Goal: Use online tool/utility: Utilize a website feature to perform a specific function

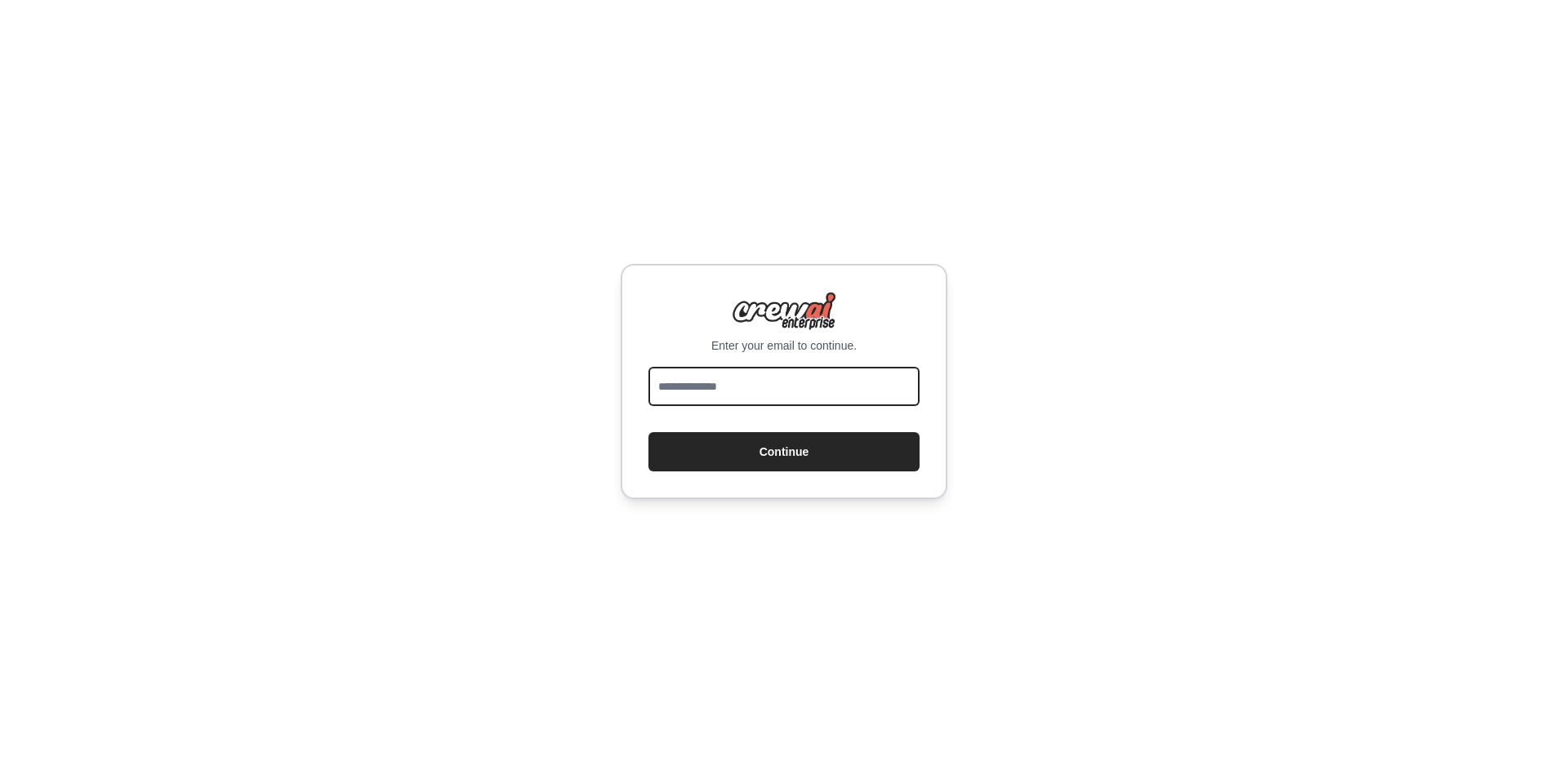
click at [794, 384] on input "email" at bounding box center [783, 386] width 271 height 39
type input "**********"
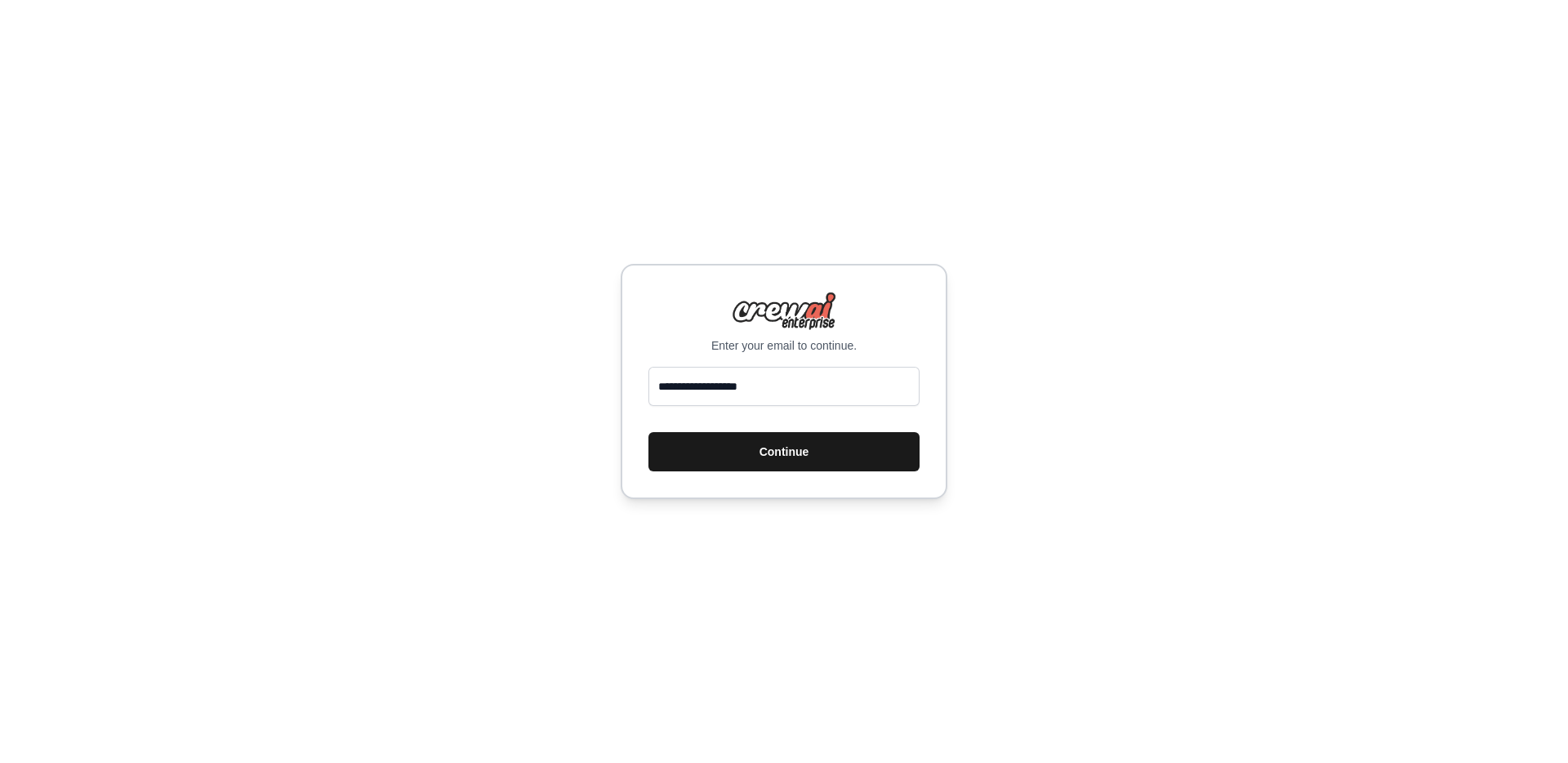
click at [771, 447] on button "Continue" at bounding box center [783, 451] width 271 height 39
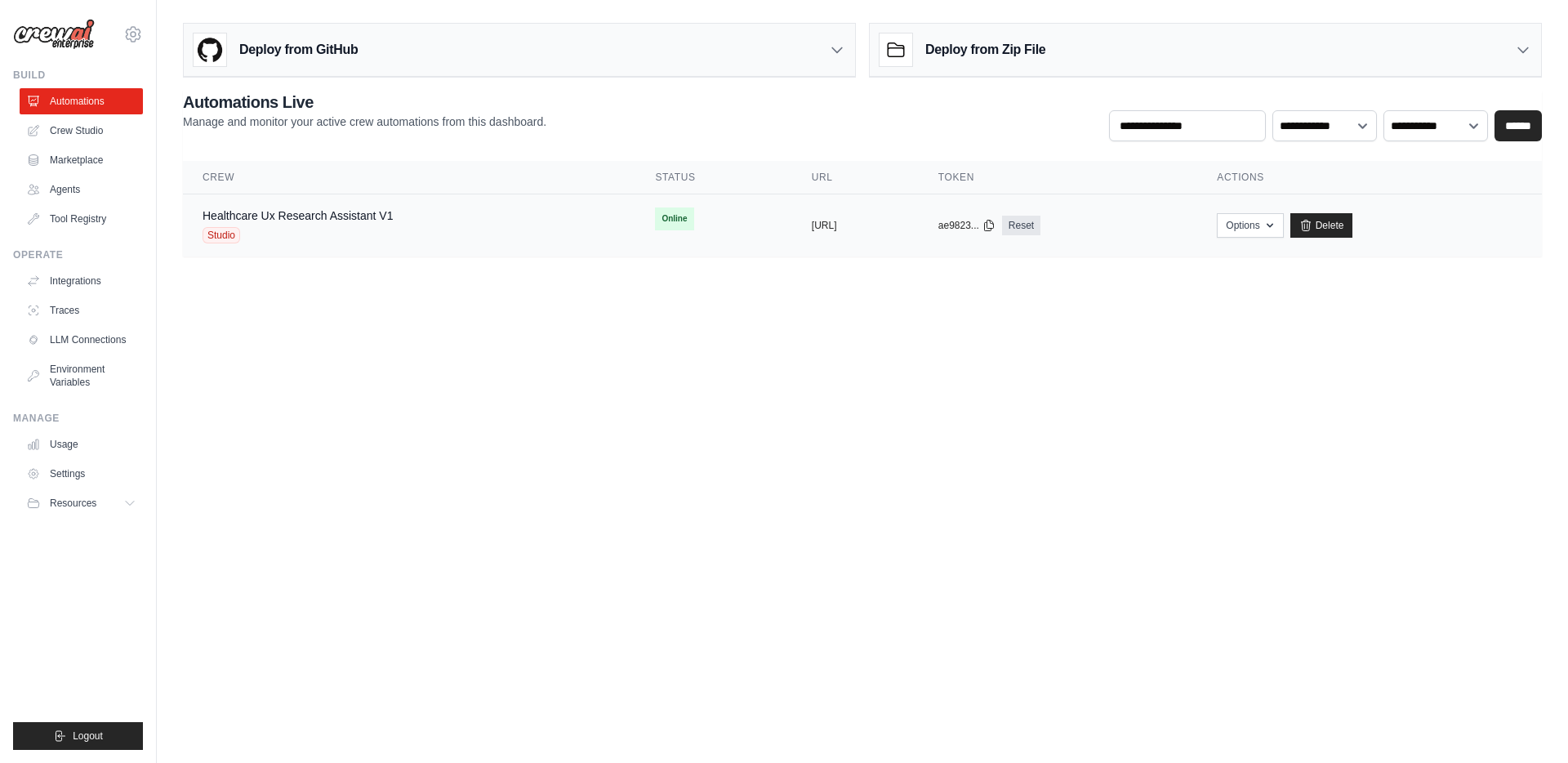
click at [455, 224] on div "Healthcare Ux Research Assistant V1 Studio" at bounding box center [409, 225] width 413 height 36
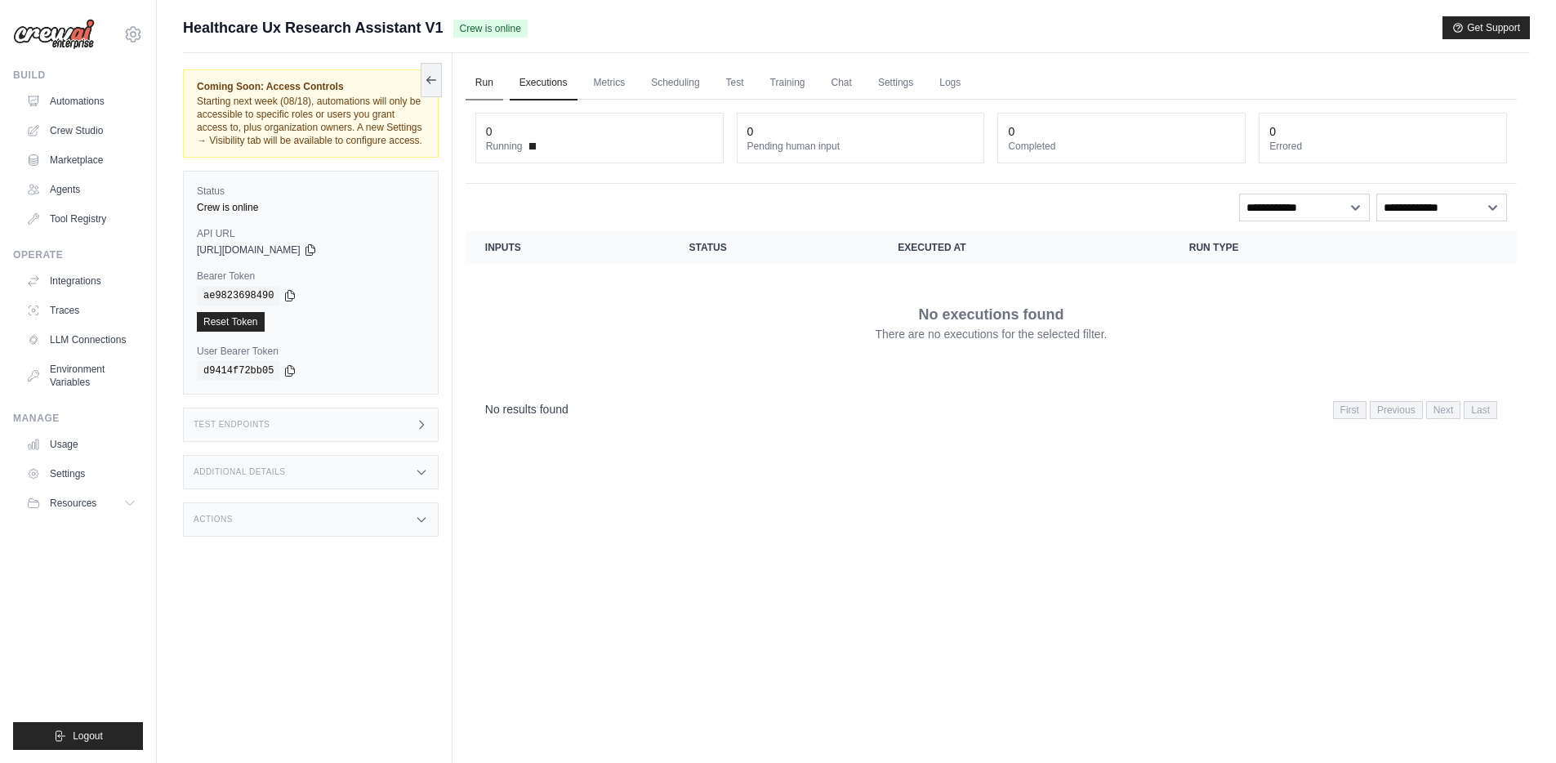
click at [485, 83] on link "Run" at bounding box center [484, 83] width 38 height 34
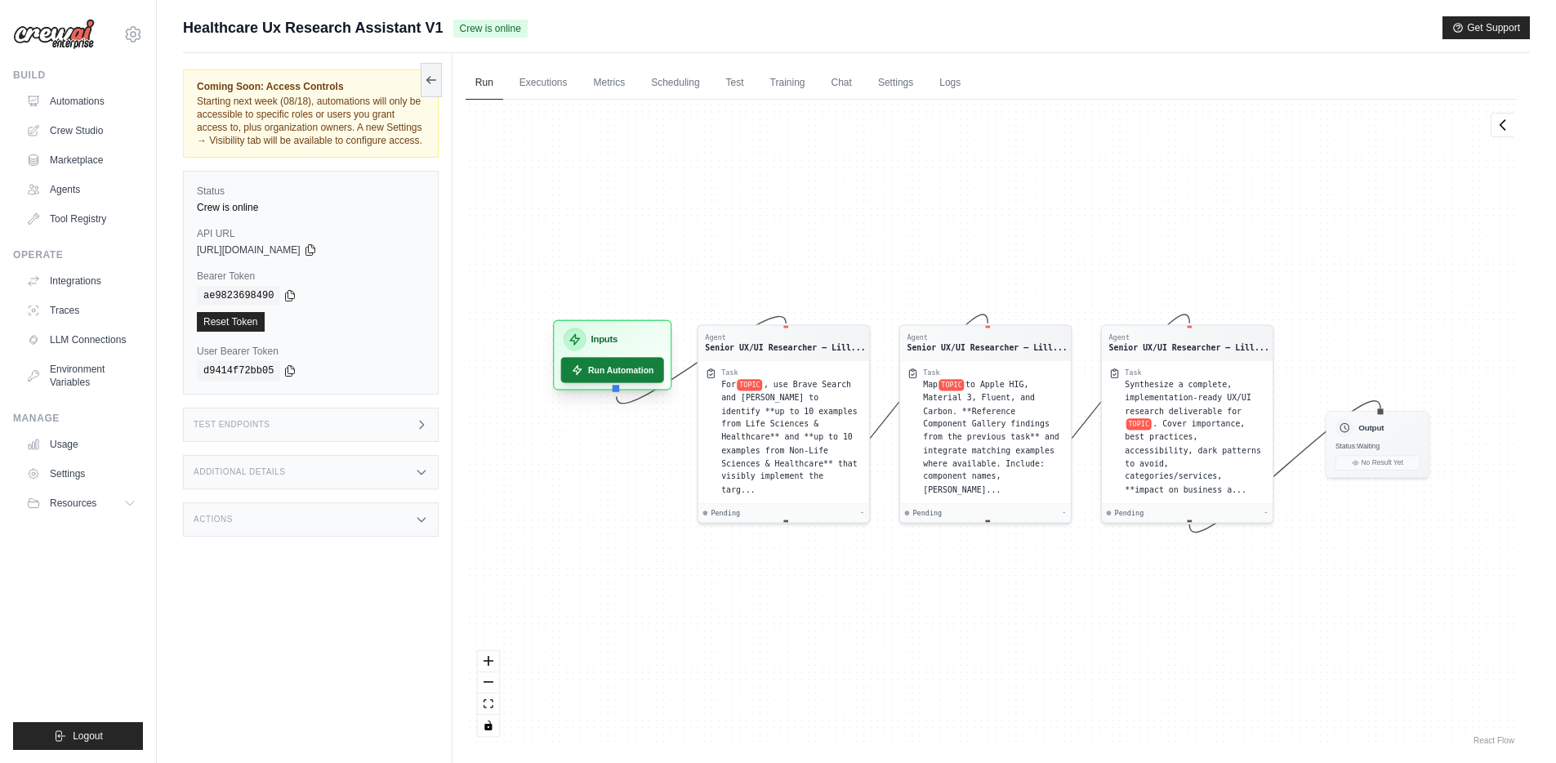
click at [612, 368] on button "Run Automation" at bounding box center [611, 369] width 103 height 25
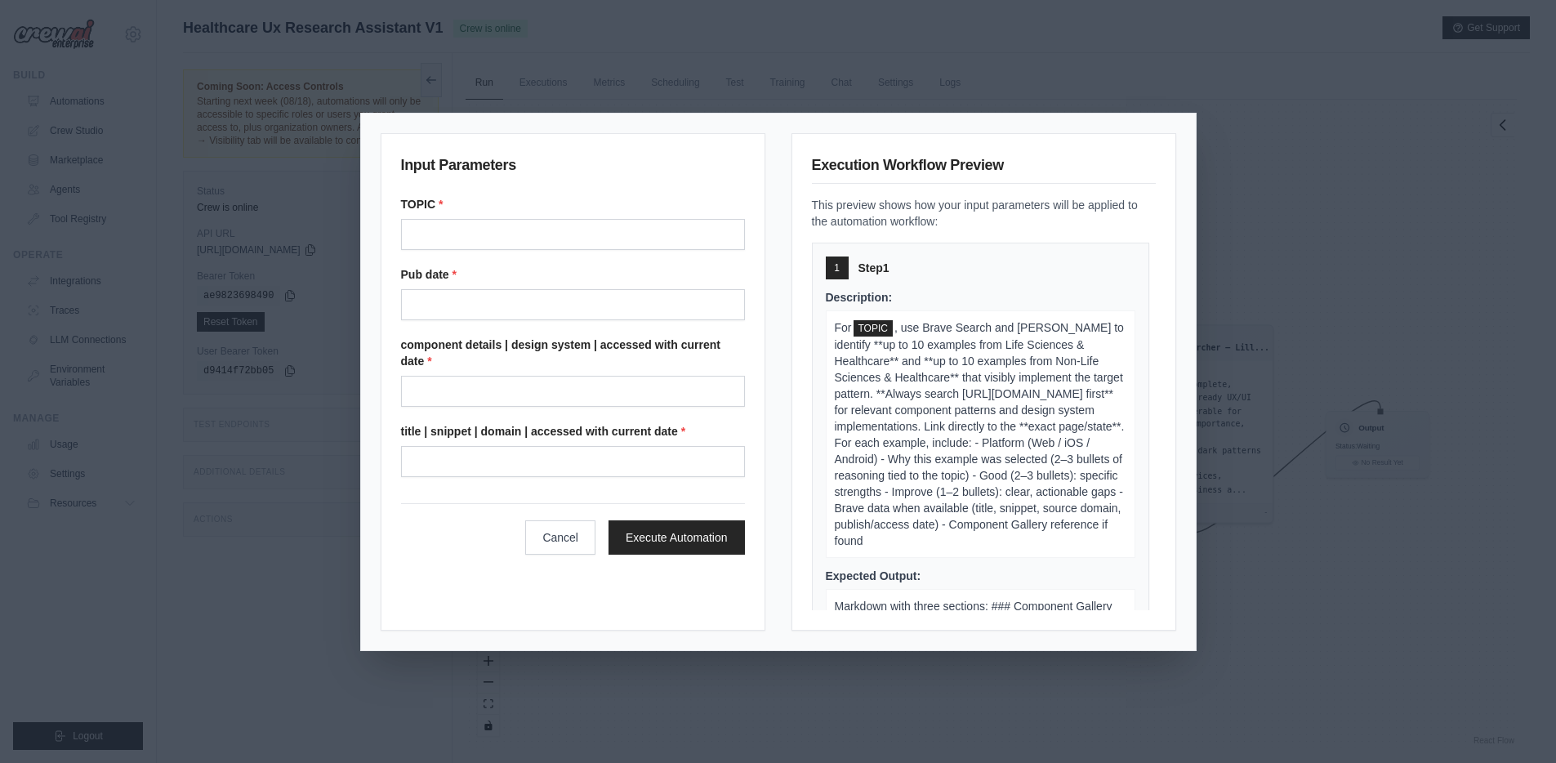
click at [507, 274] on label "Pub date *" at bounding box center [573, 274] width 344 height 16
click at [507, 289] on date "Pub date" at bounding box center [573, 304] width 344 height 31
click at [544, 538] on button "Cancel" at bounding box center [560, 536] width 70 height 34
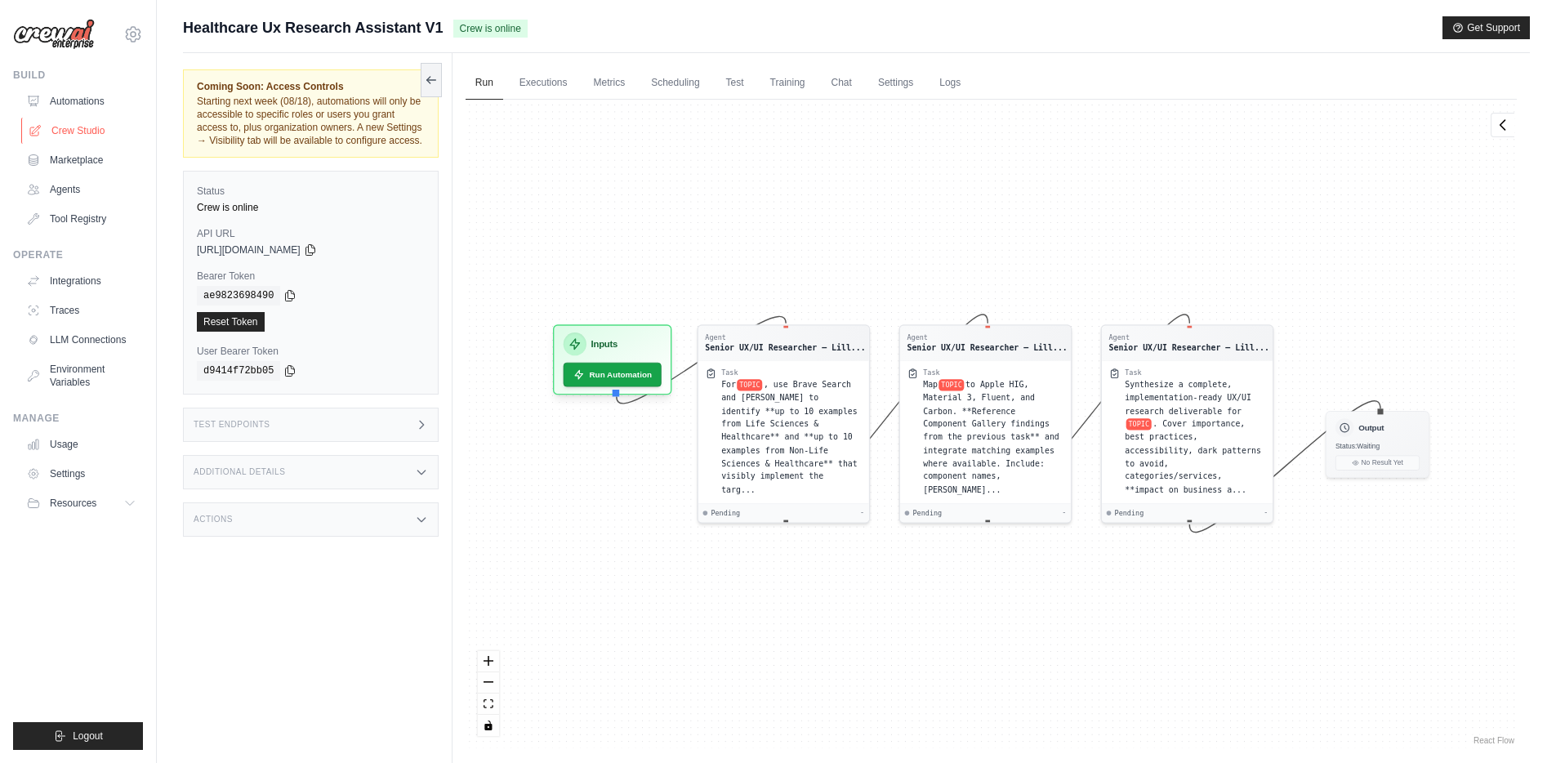
click at [85, 127] on link "Crew Studio" at bounding box center [82, 131] width 123 height 26
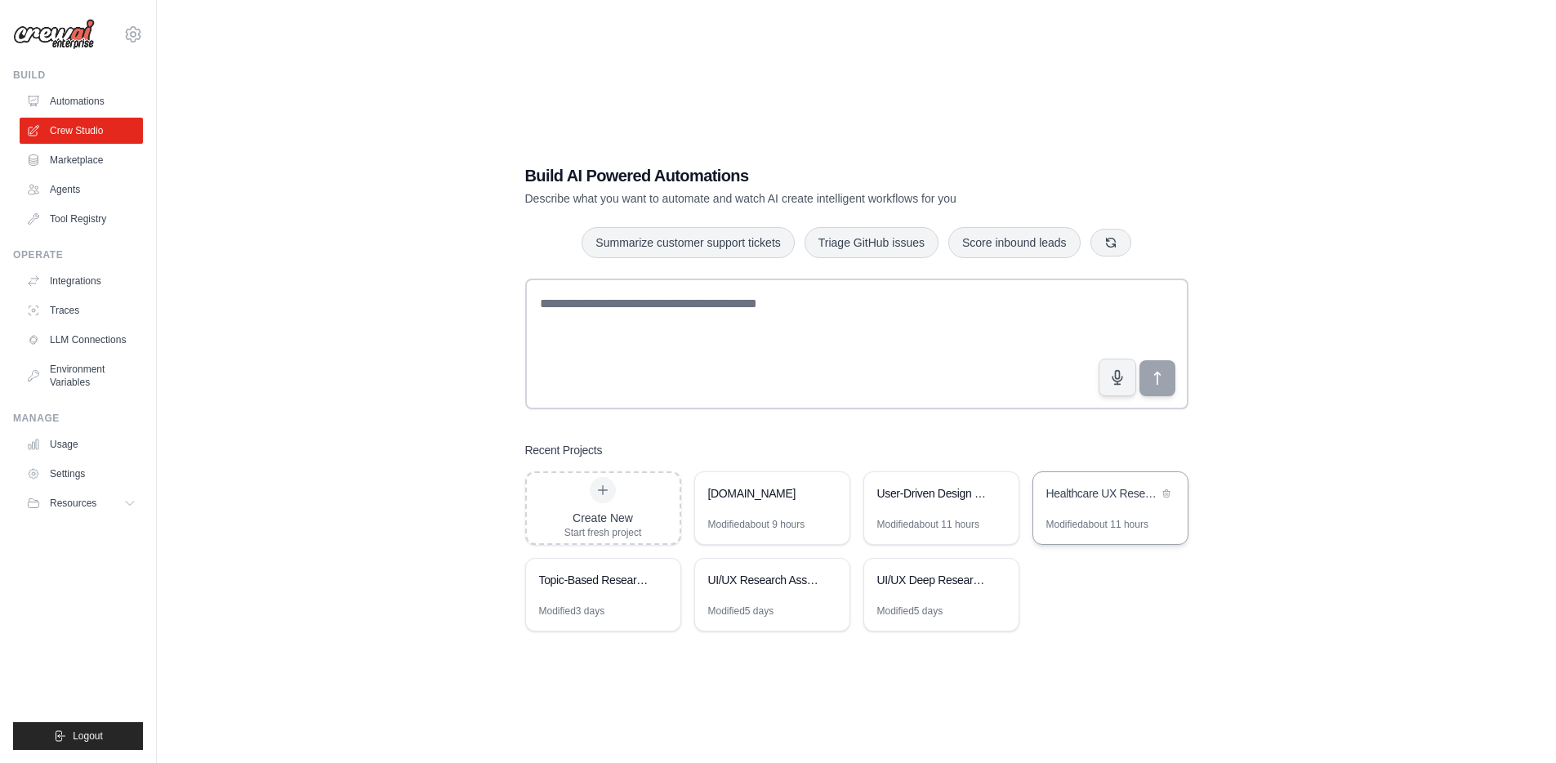
click at [1097, 500] on div "Healthcare UX Research Assistant" at bounding box center [1102, 493] width 112 height 16
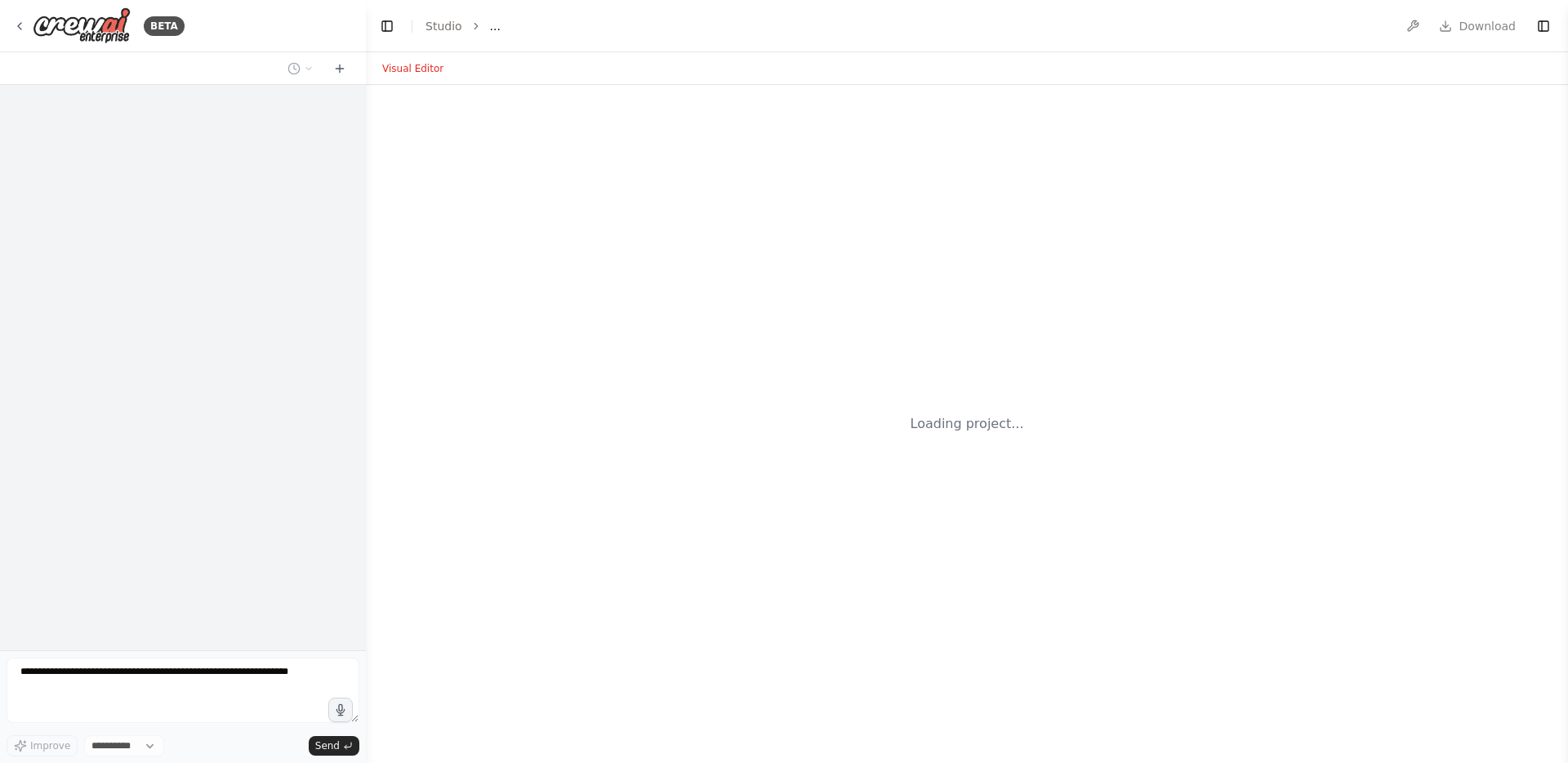
select select "****"
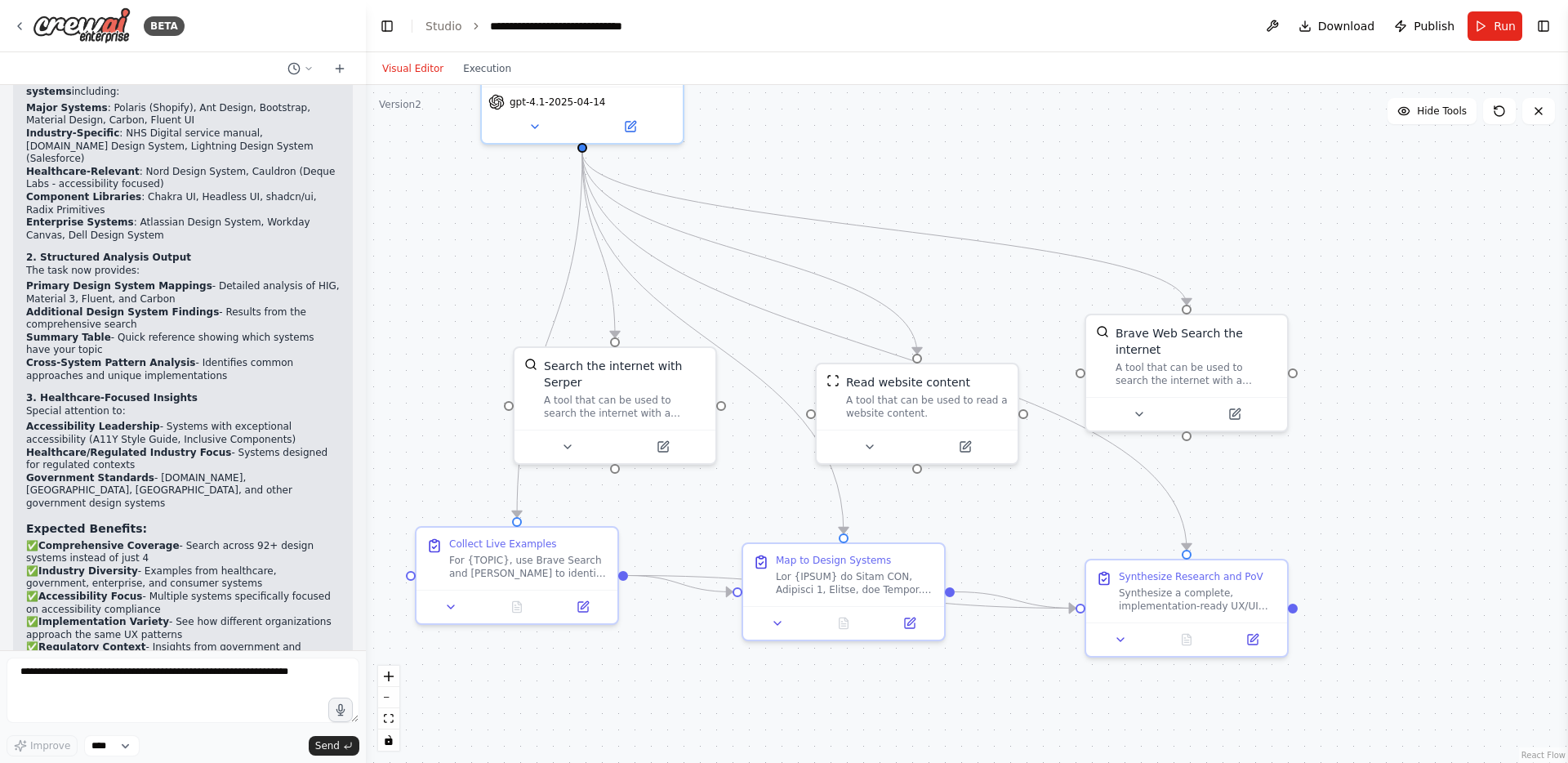
scroll to position [11132, 0]
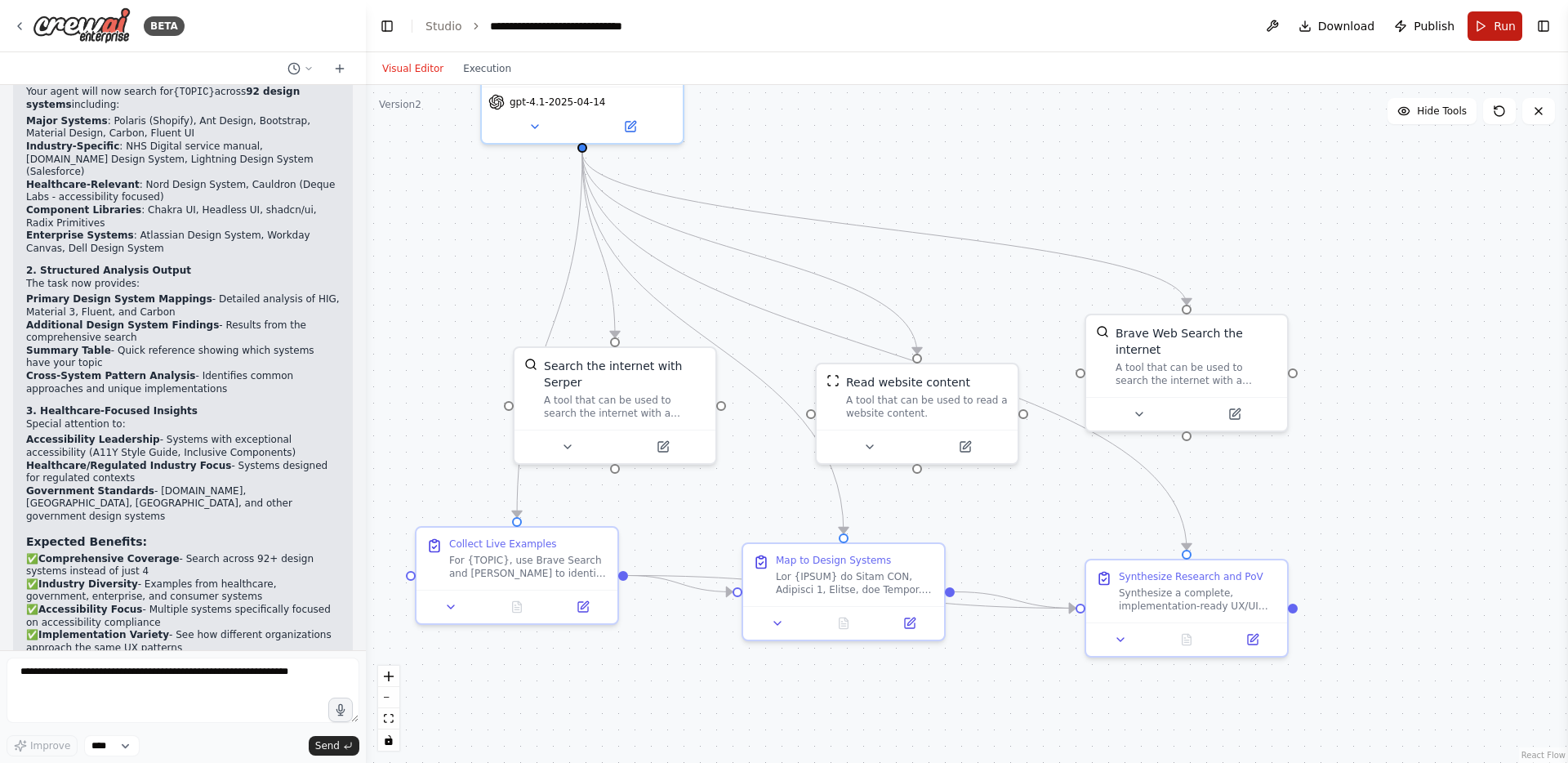
click at [1492, 29] on button "Run" at bounding box center [1494, 25] width 55 height 29
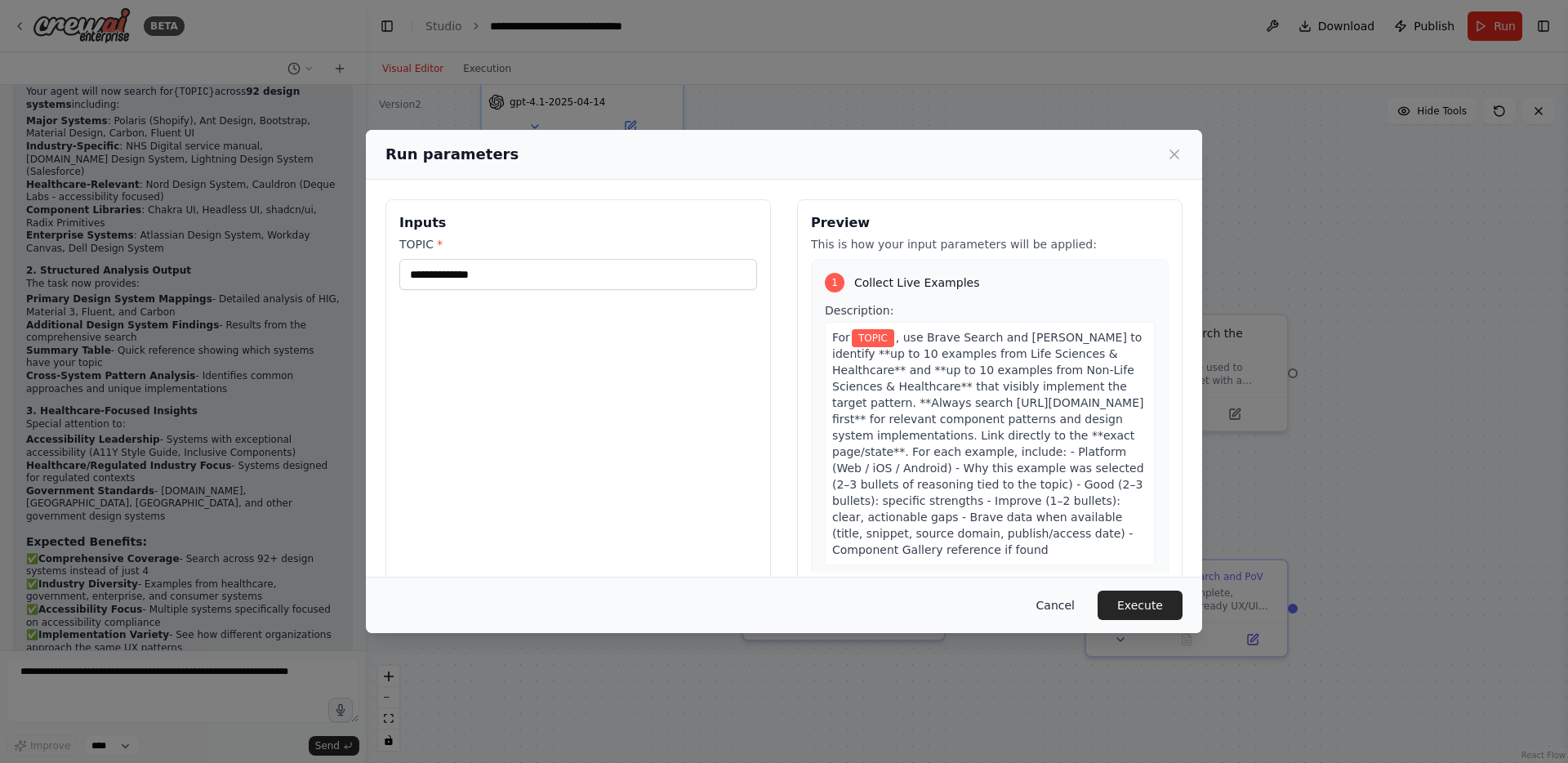
click at [1060, 608] on button "Cancel" at bounding box center [1055, 604] width 65 height 29
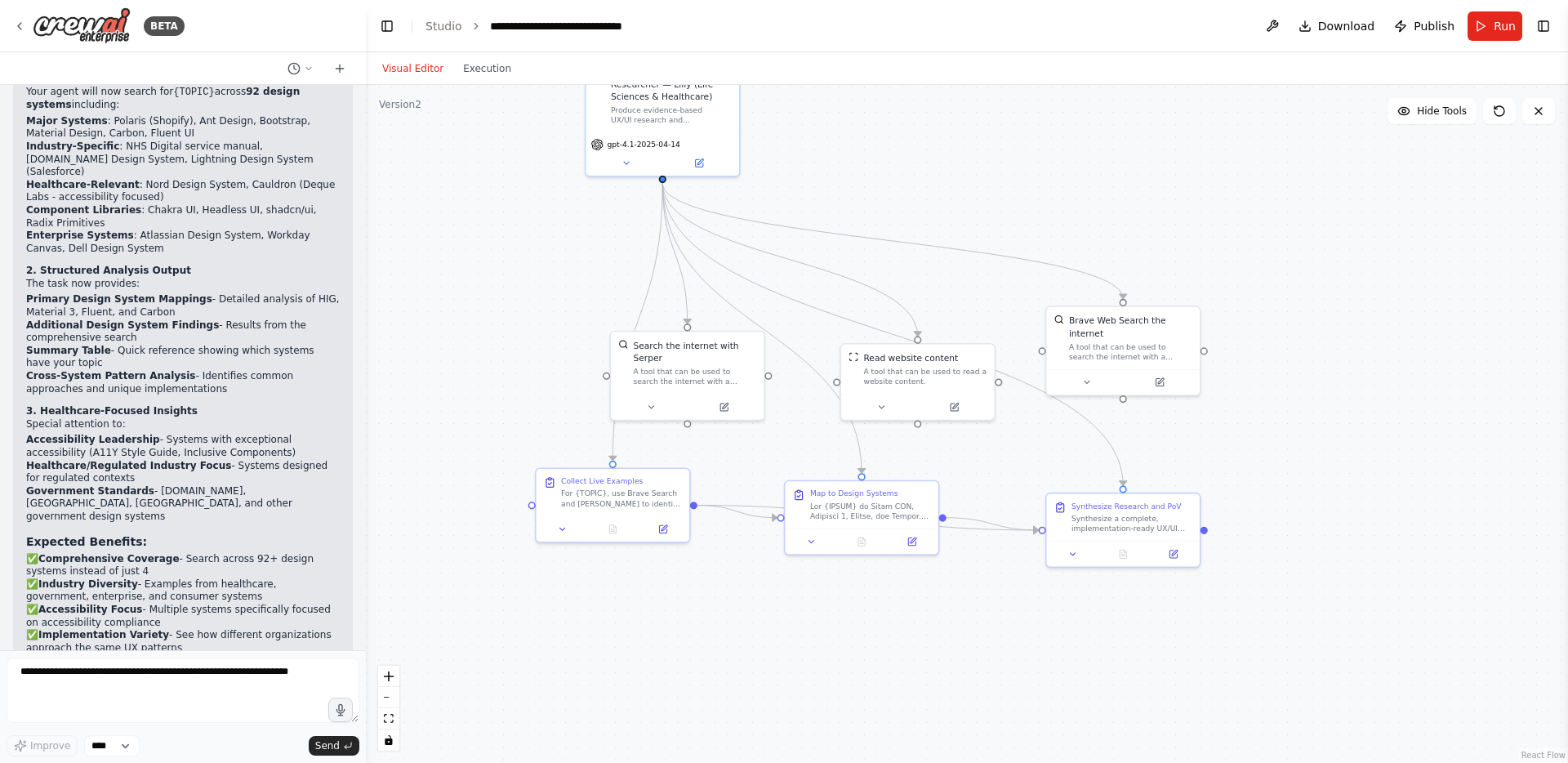
scroll to position [10903, 0]
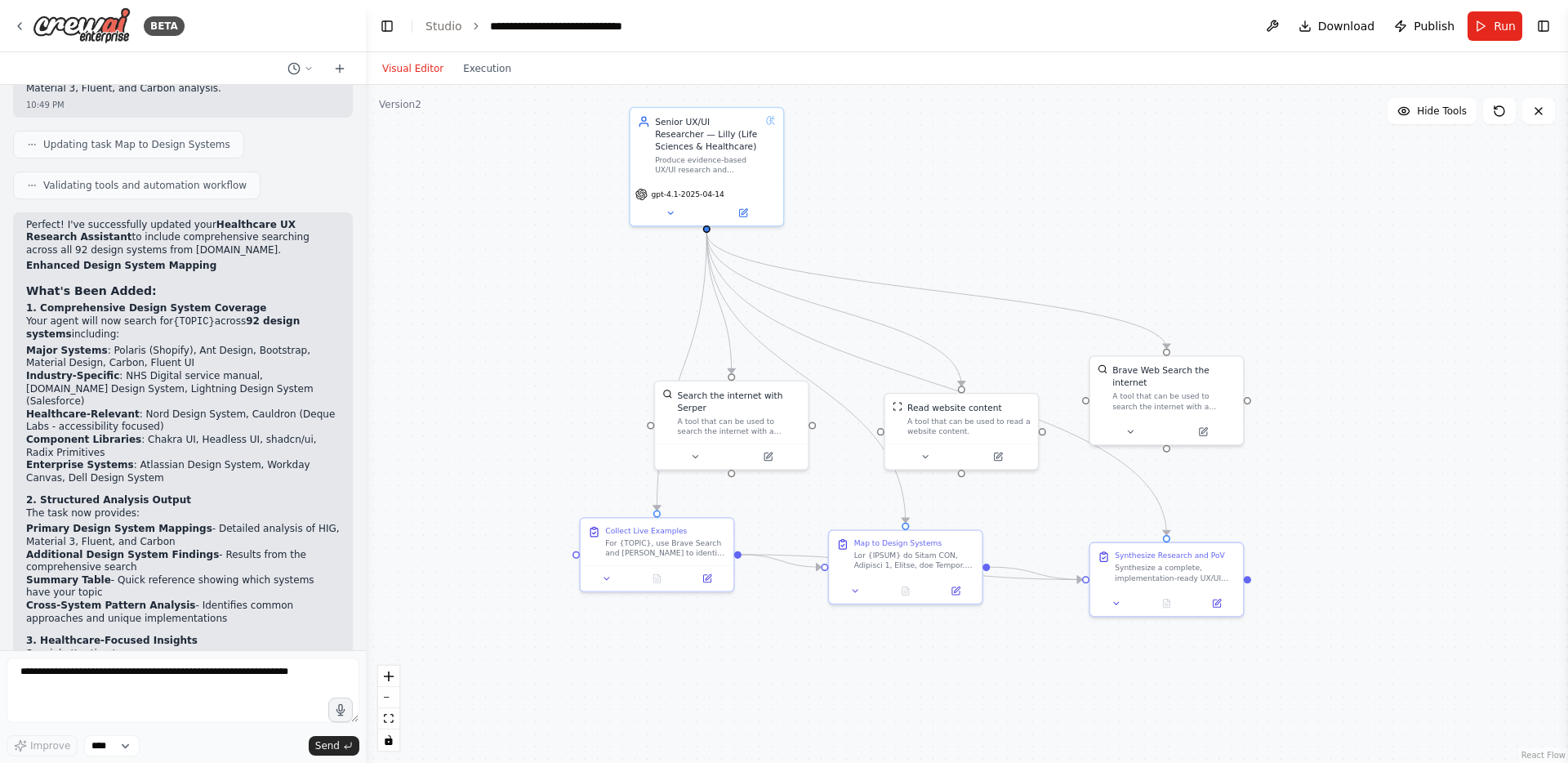
drag, startPoint x: 465, startPoint y: 161, endPoint x: 565, endPoint y: 219, distance: 116.0
click at [565, 219] on div ".deletable-edge-delete-btn { width: 20px; height: 20px; border: 0px solid #ffff…" at bounding box center [967, 424] width 1202 height 678
click at [1427, 31] on span "Publish" at bounding box center [1433, 26] width 41 height 16
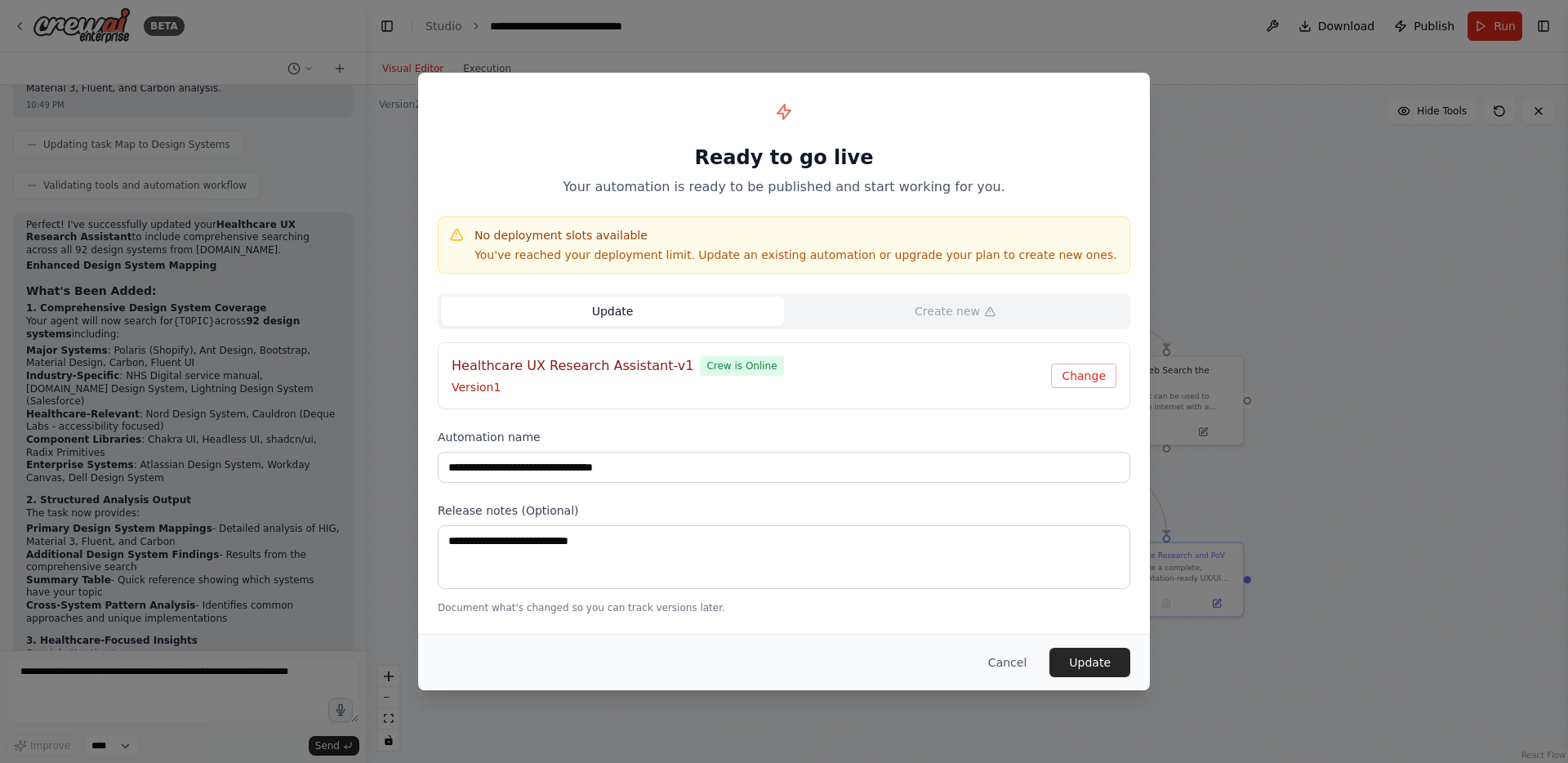
click at [673, 315] on button "Update" at bounding box center [612, 310] width 343 height 29
click at [1101, 661] on button "Update" at bounding box center [1089, 662] width 81 height 29
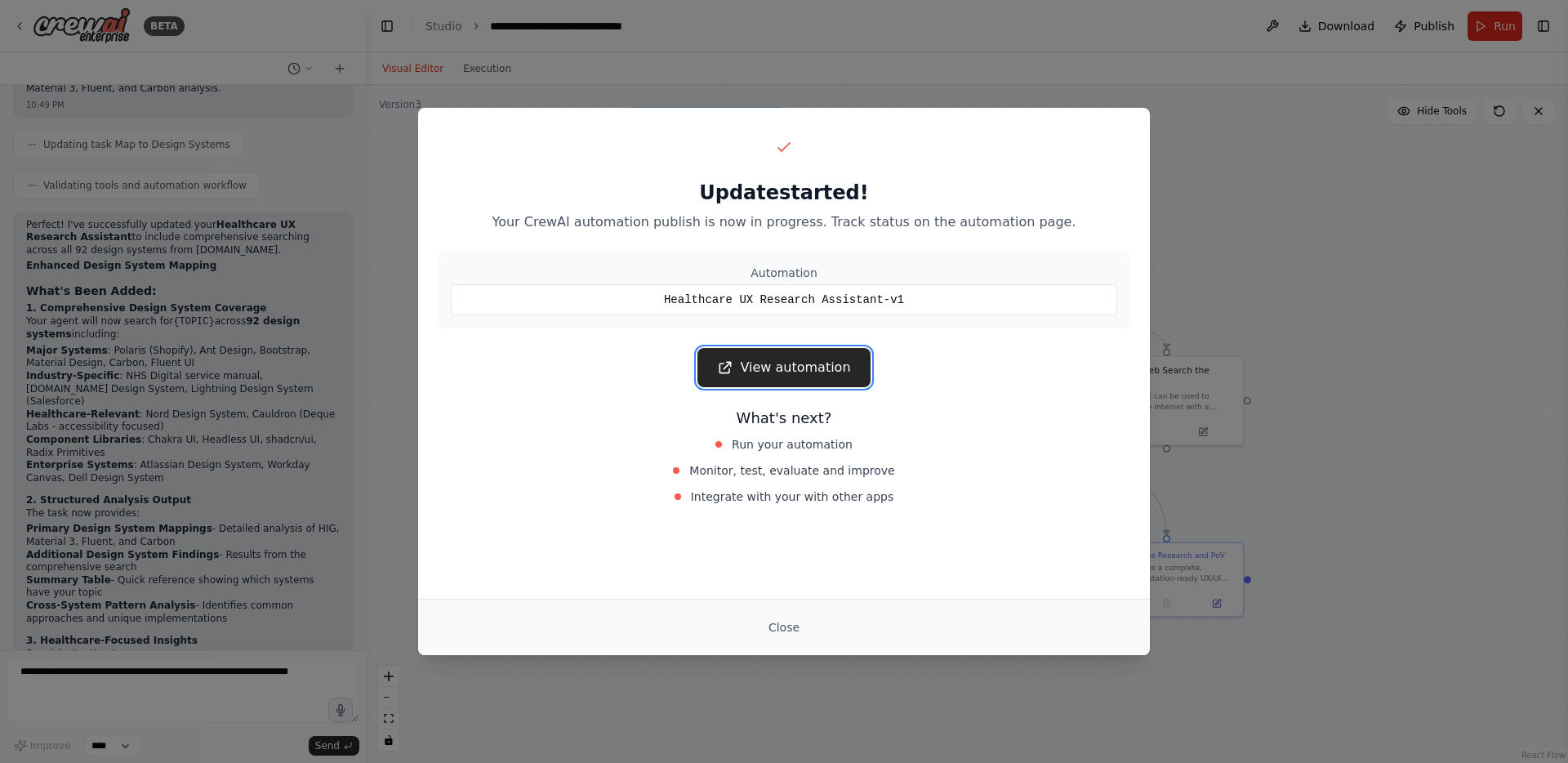
click at [812, 369] on link "View automation" at bounding box center [783, 367] width 172 height 39
click at [776, 629] on button "Close" at bounding box center [783, 626] width 57 height 29
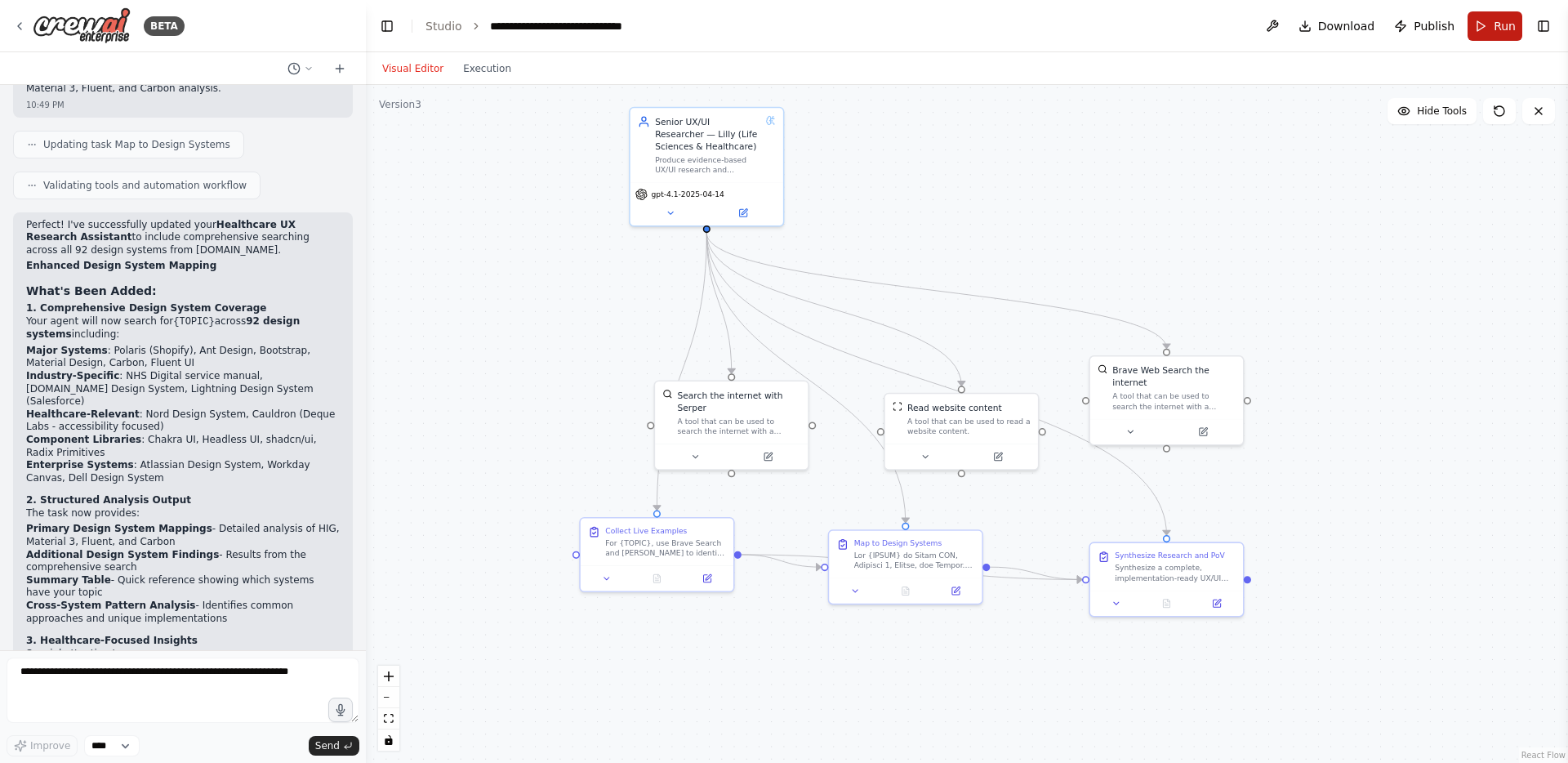
click at [1482, 22] on button "Run" at bounding box center [1494, 25] width 55 height 29
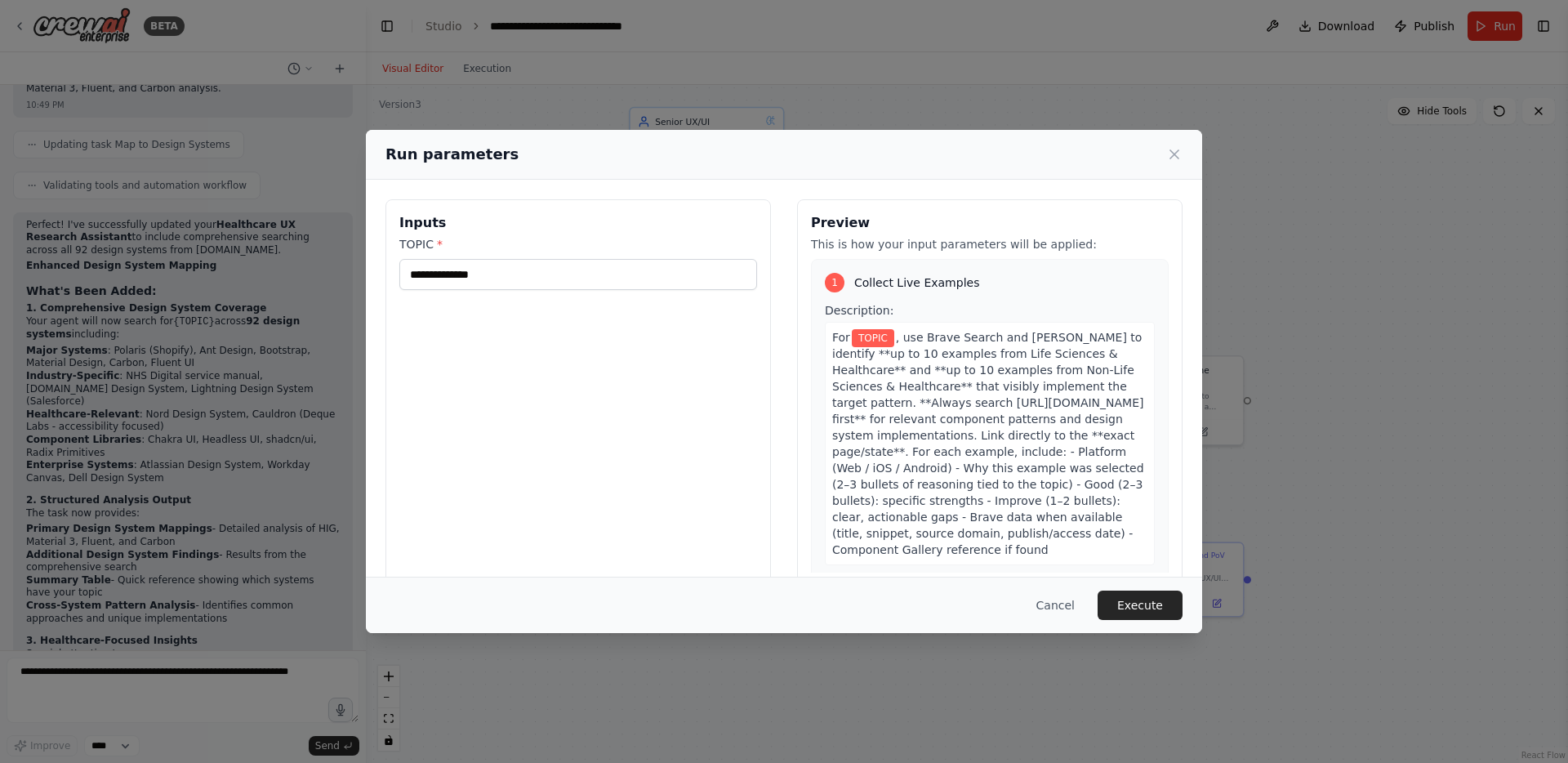
click at [492, 290] on div "Inputs TOPIC *" at bounding box center [577, 392] width 385 height 387
click at [498, 279] on input "TOPIC *" at bounding box center [578, 274] width 358 height 31
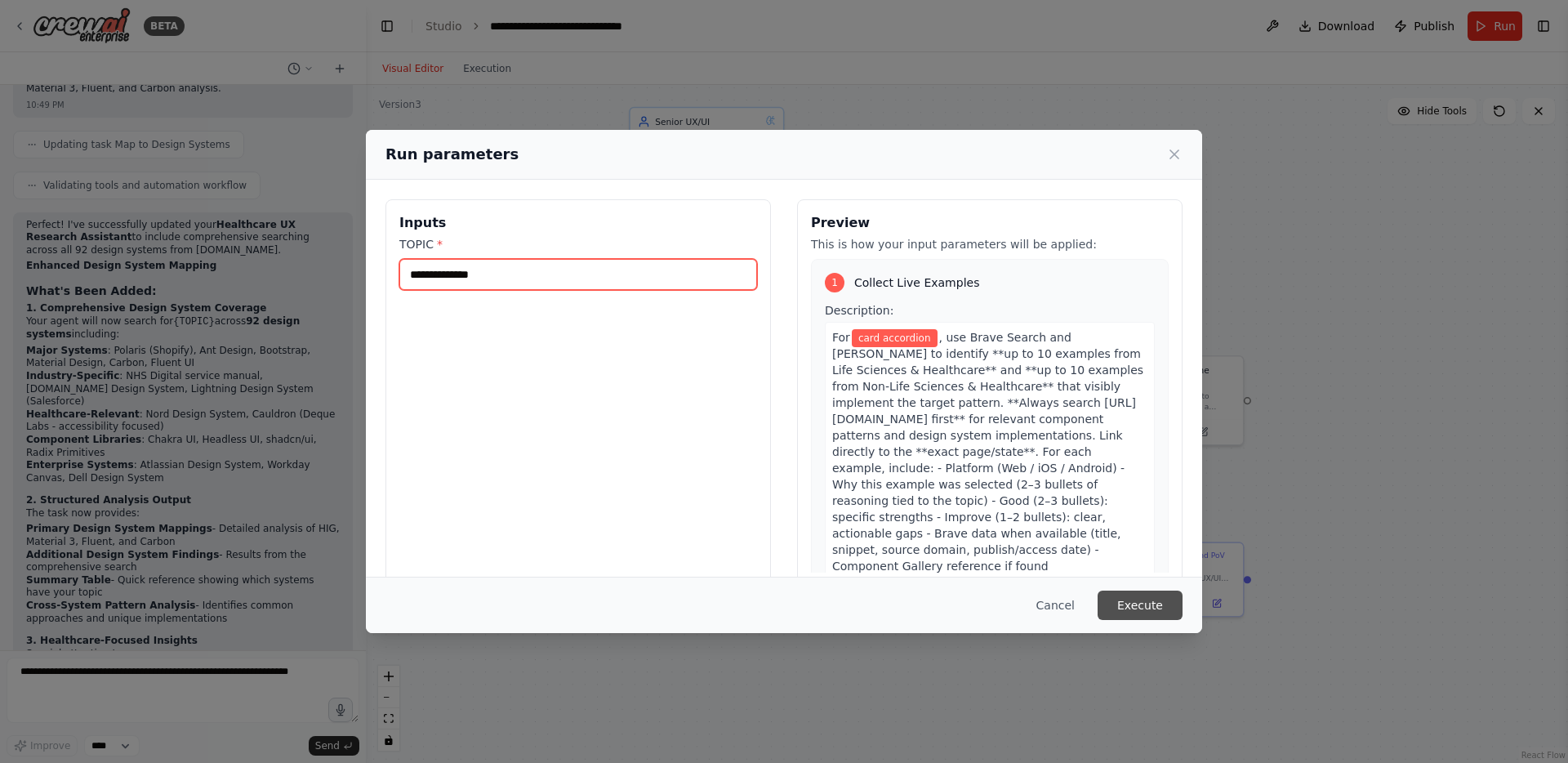
type input "**********"
click at [1151, 612] on button "Execute" at bounding box center [1139, 604] width 85 height 29
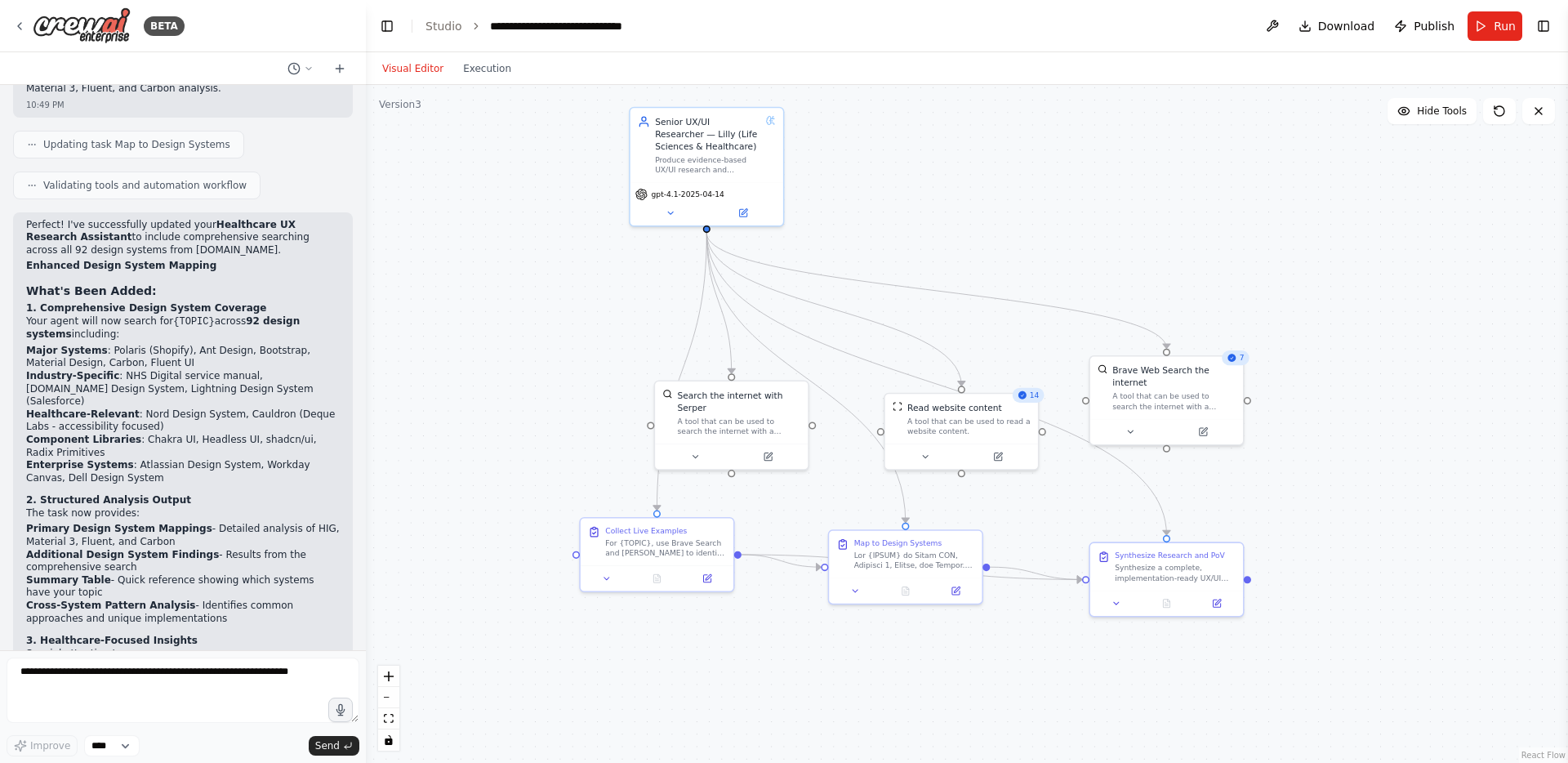
click at [917, 245] on div ".deletable-edge-delete-btn { width: 20px; height: 20px; border: 0px solid #ffff…" at bounding box center [967, 424] width 1202 height 678
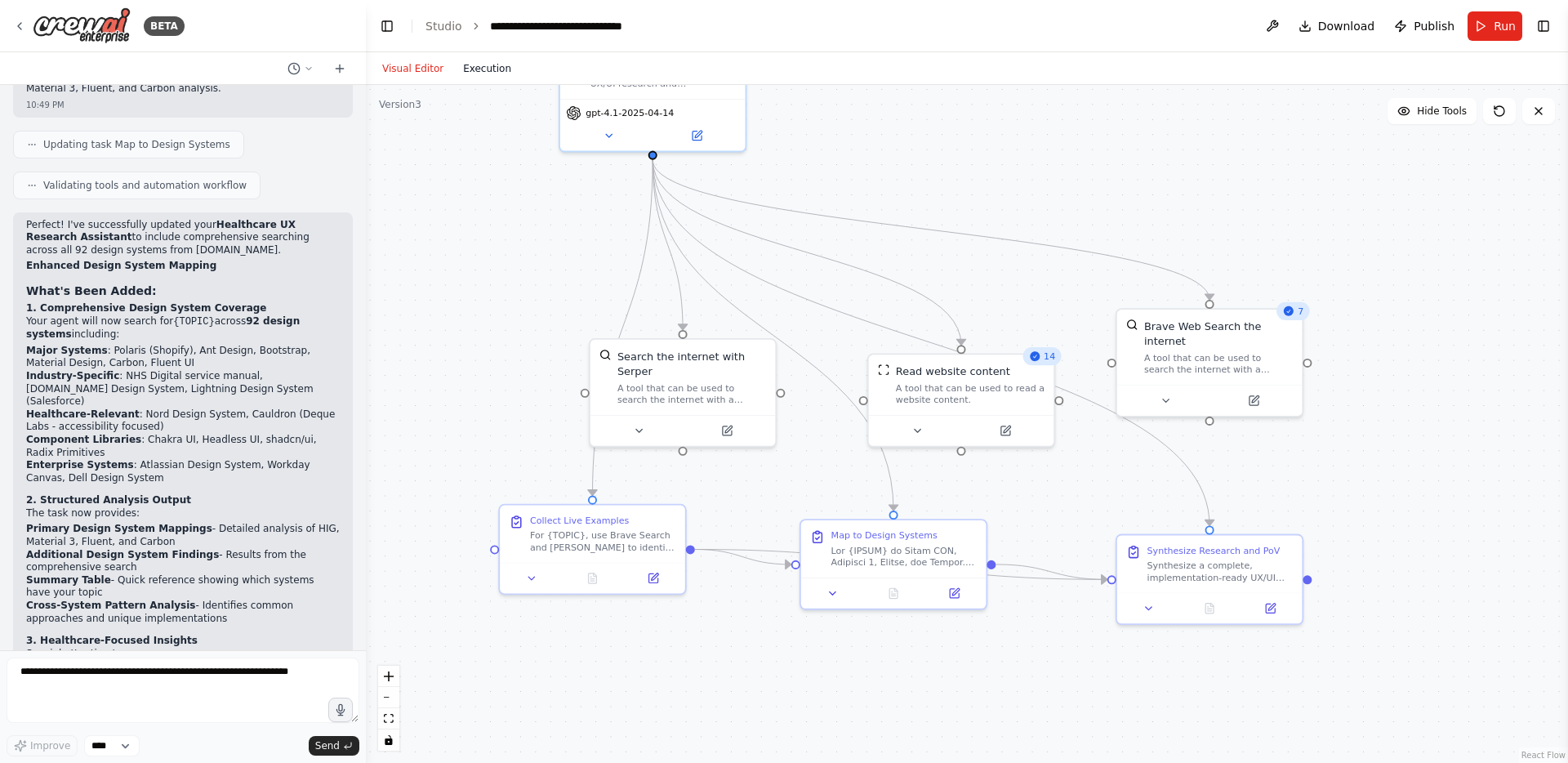
click at [487, 73] on button "Execution" at bounding box center [487, 69] width 68 height 20
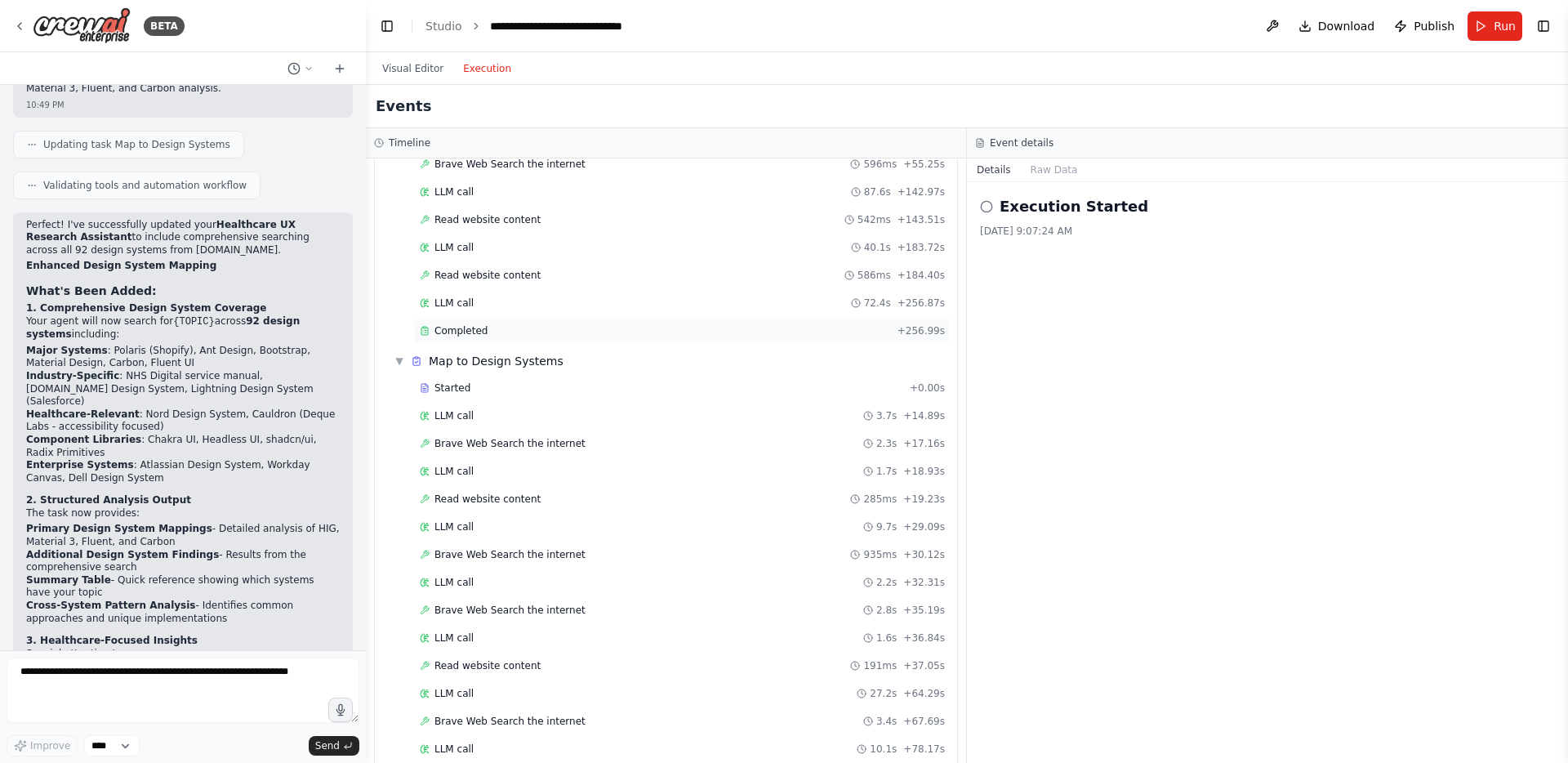
scroll to position [884, 0]
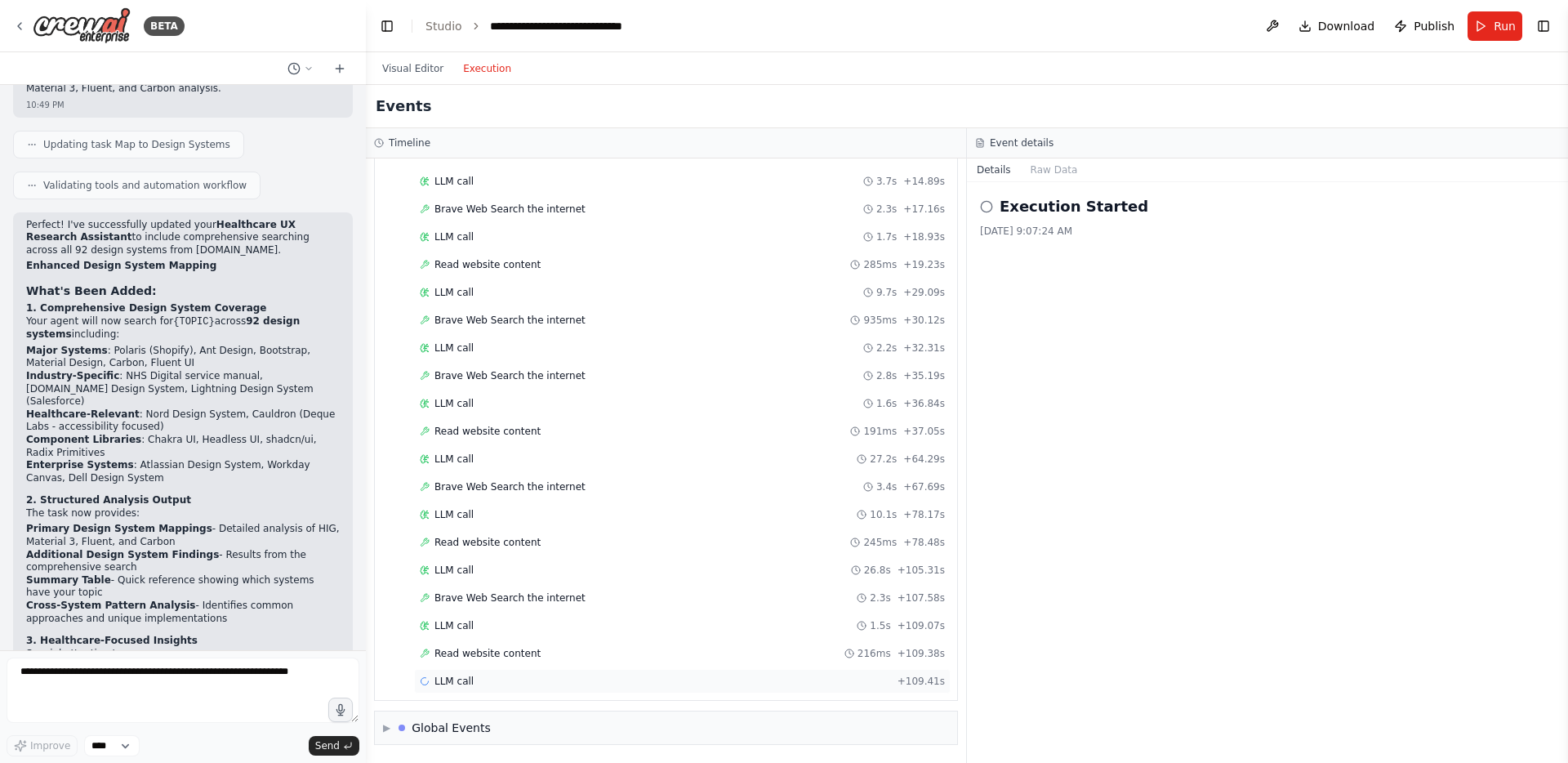
click at [644, 677] on div "LLM call + 109.41s" at bounding box center [682, 680] width 525 height 13
click at [515, 649] on span "Read website content" at bounding box center [487, 653] width 106 height 13
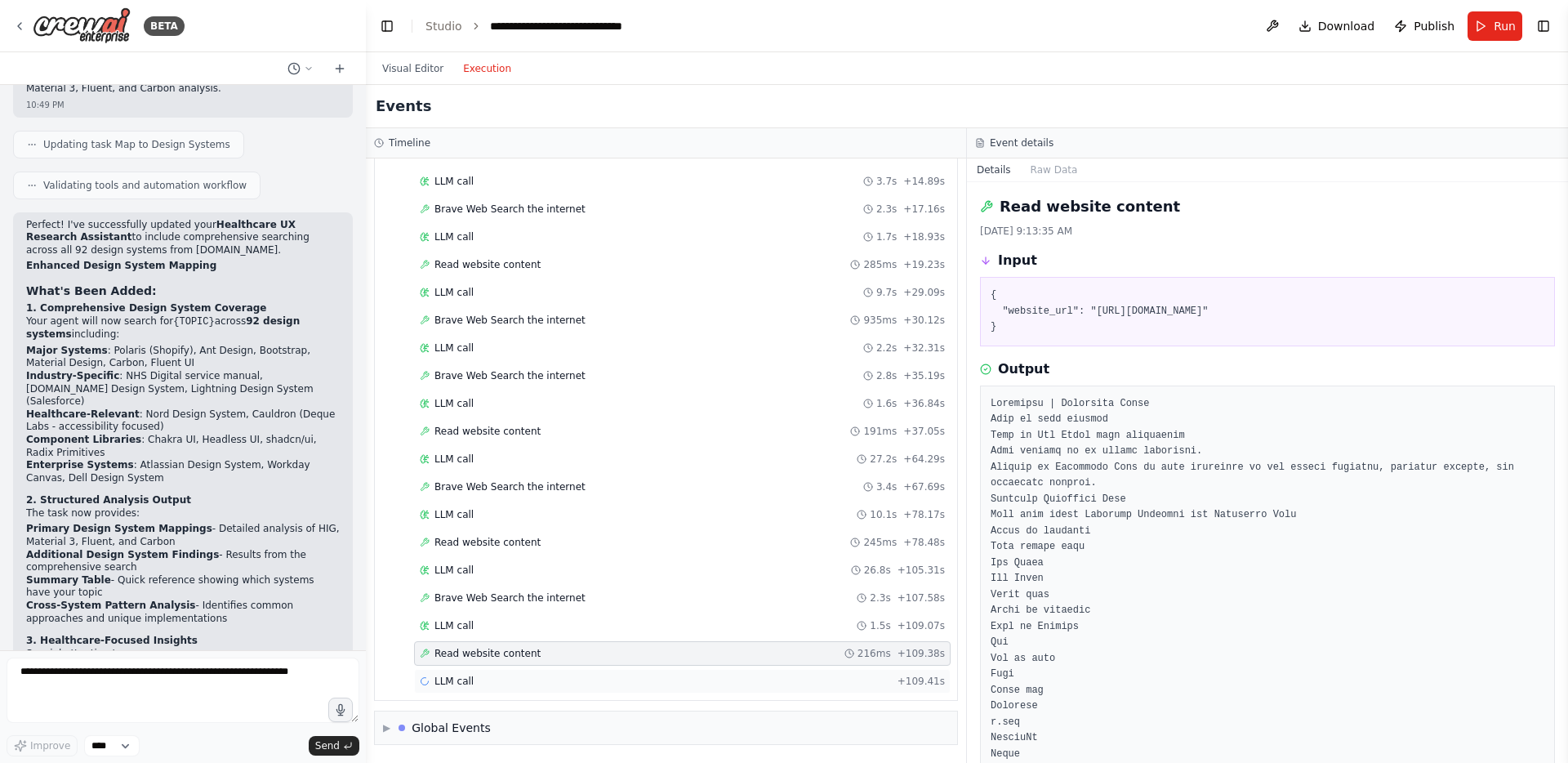
click at [549, 683] on div "LLM call + 109.41s" at bounding box center [682, 680] width 525 height 13
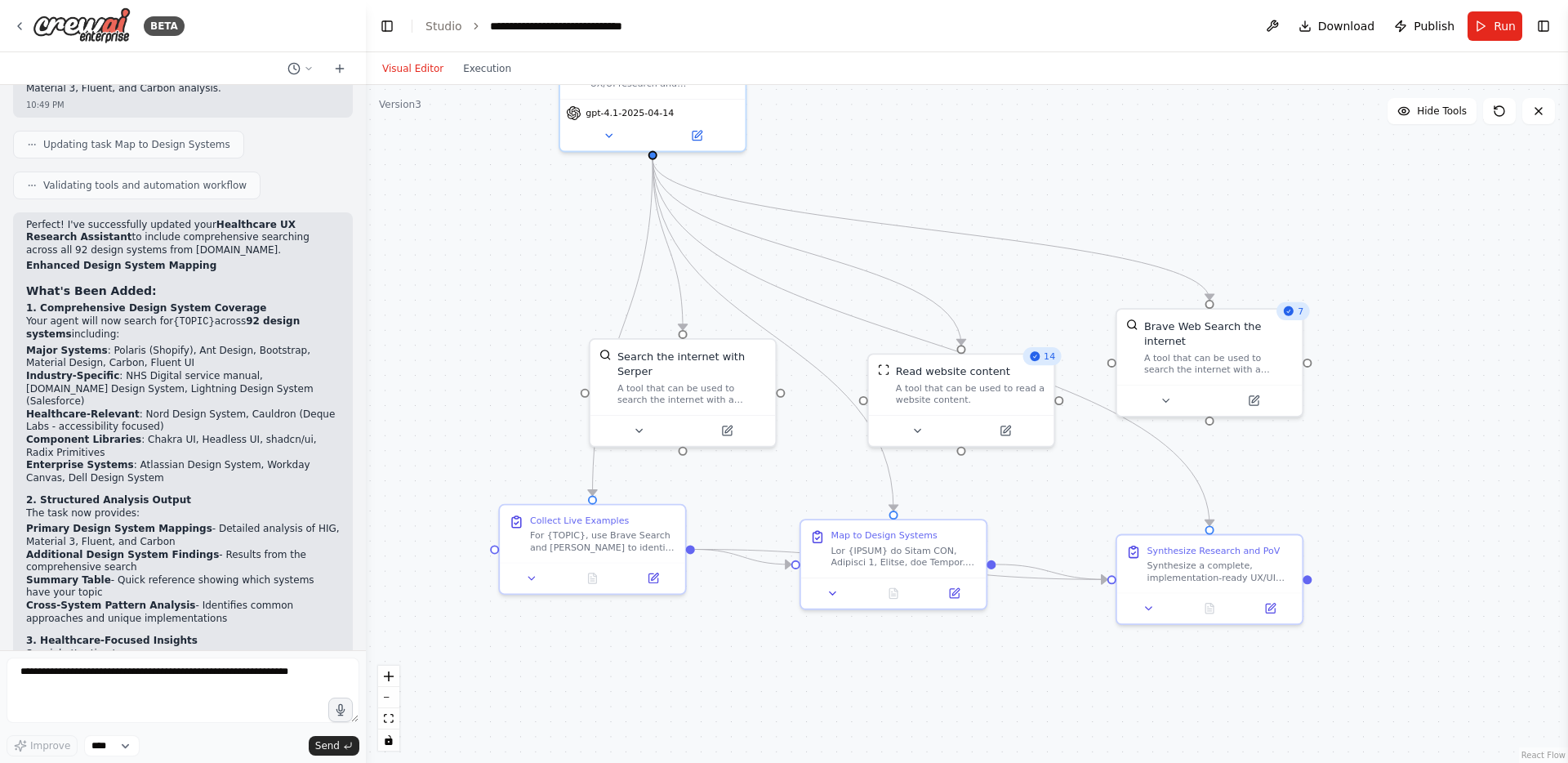
click at [407, 69] on button "Visual Editor" at bounding box center [412, 69] width 81 height 20
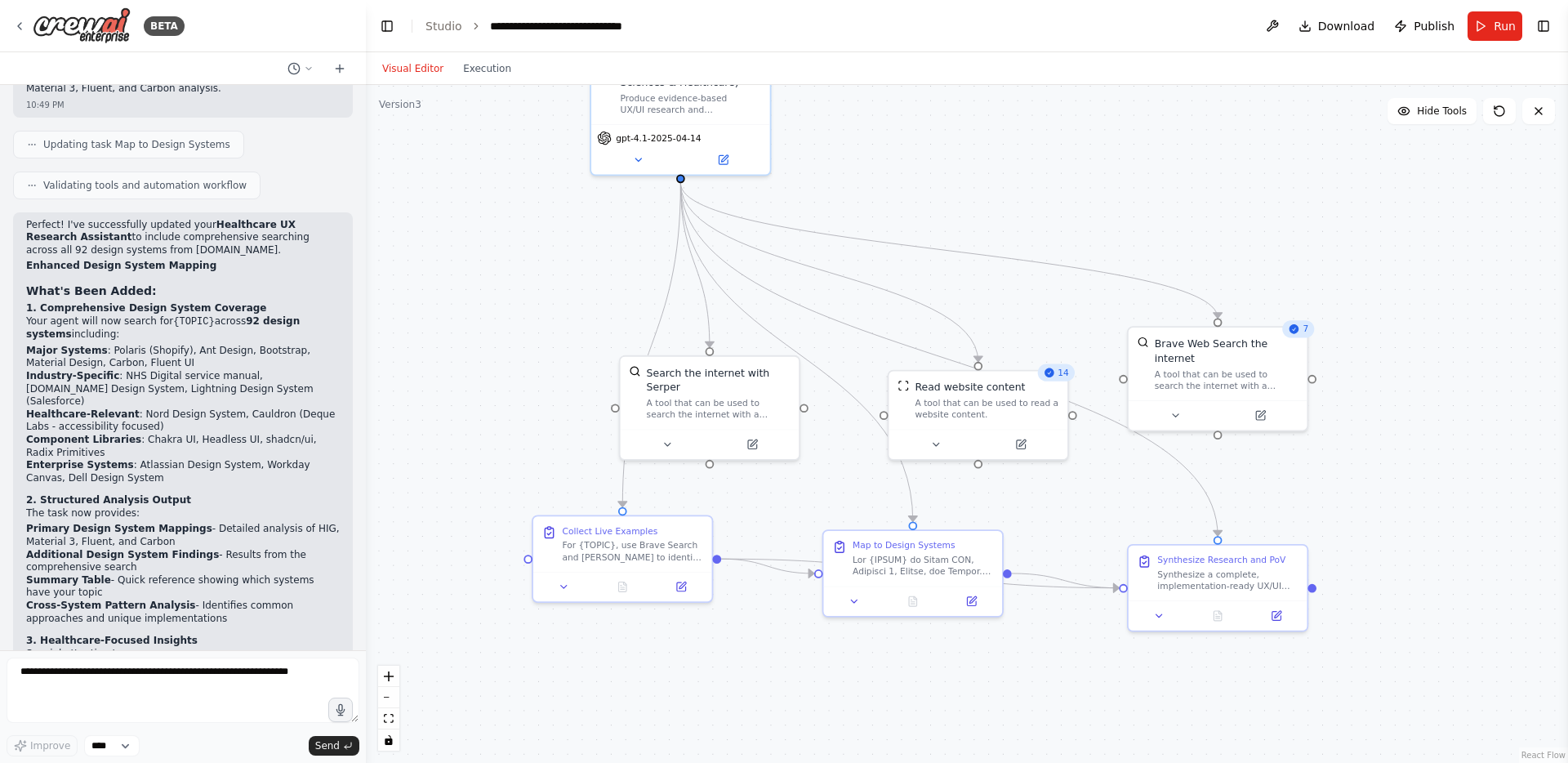
drag, startPoint x: 1020, startPoint y: 180, endPoint x: 1027, endPoint y: 194, distance: 16.4
click at [1027, 194] on div ".deletable-edge-delete-btn { width: 20px; height: 20px; border: 0px solid #ffff…" at bounding box center [967, 424] width 1202 height 678
click at [481, 71] on button "Execution" at bounding box center [487, 69] width 68 height 20
click at [416, 65] on button "Visual Editor" at bounding box center [412, 69] width 81 height 20
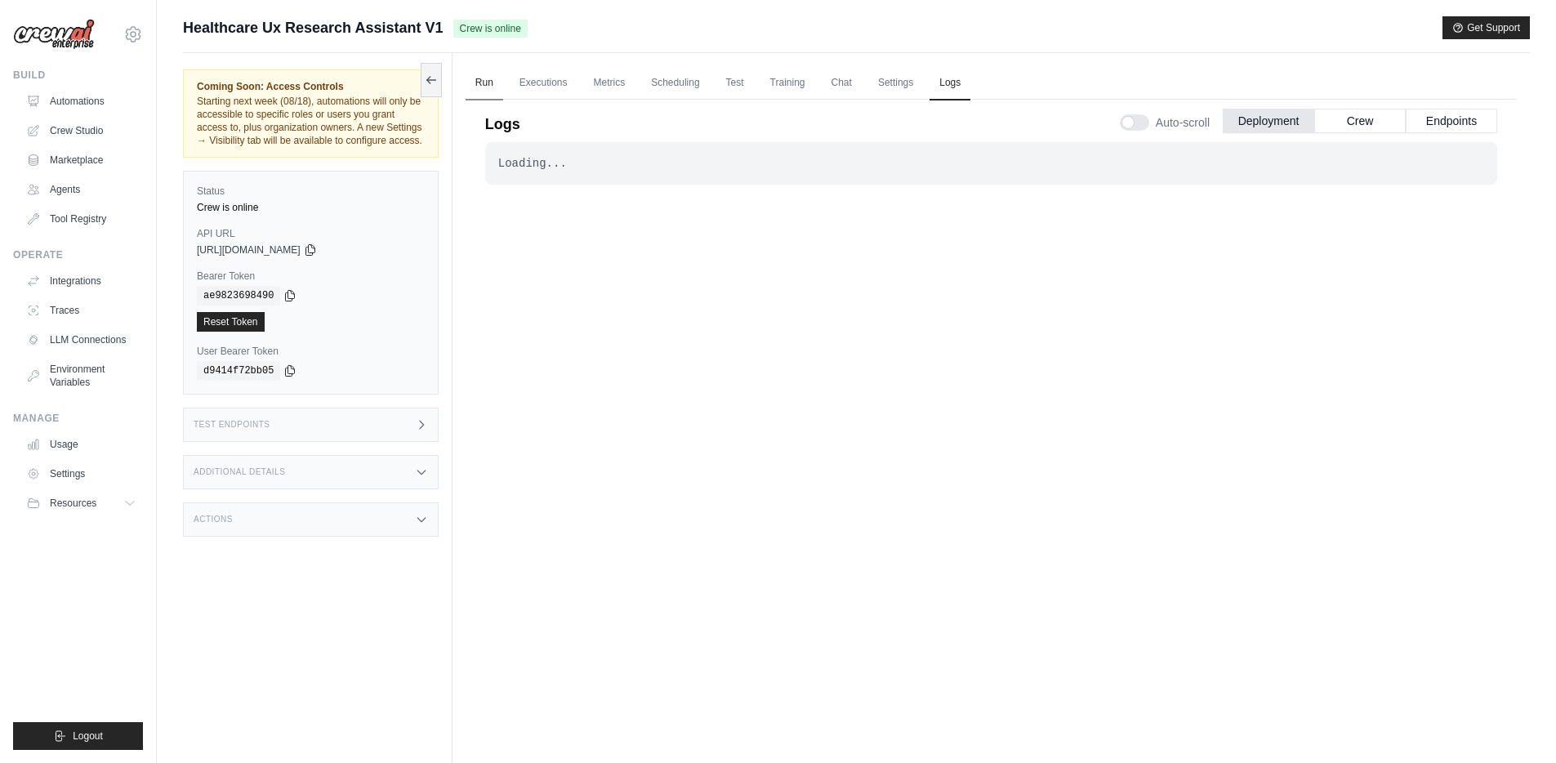
click at [491, 81] on link "Run" at bounding box center [484, 83] width 38 height 34
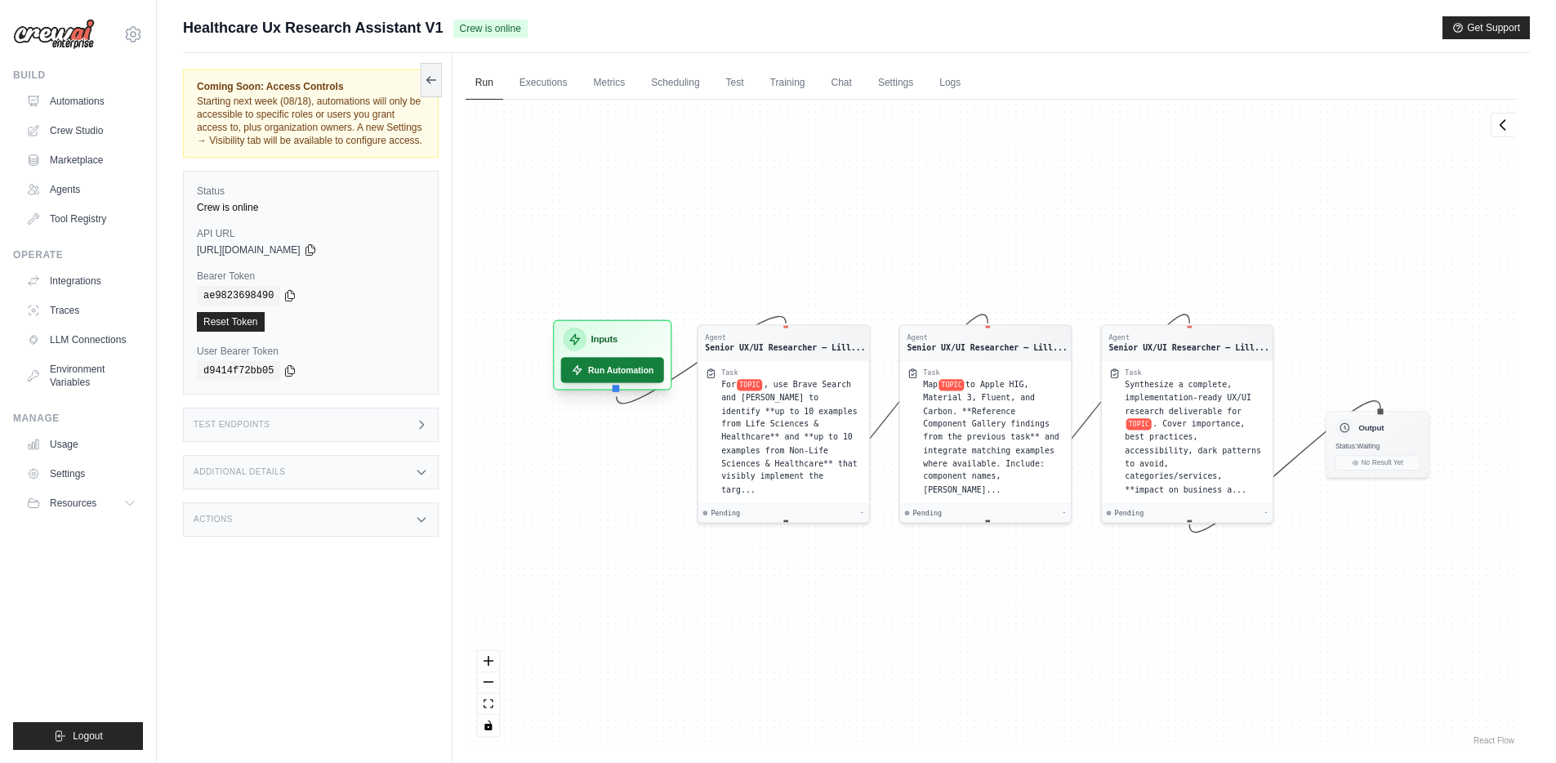
click at [626, 371] on button "Run Automation" at bounding box center [611, 369] width 103 height 25
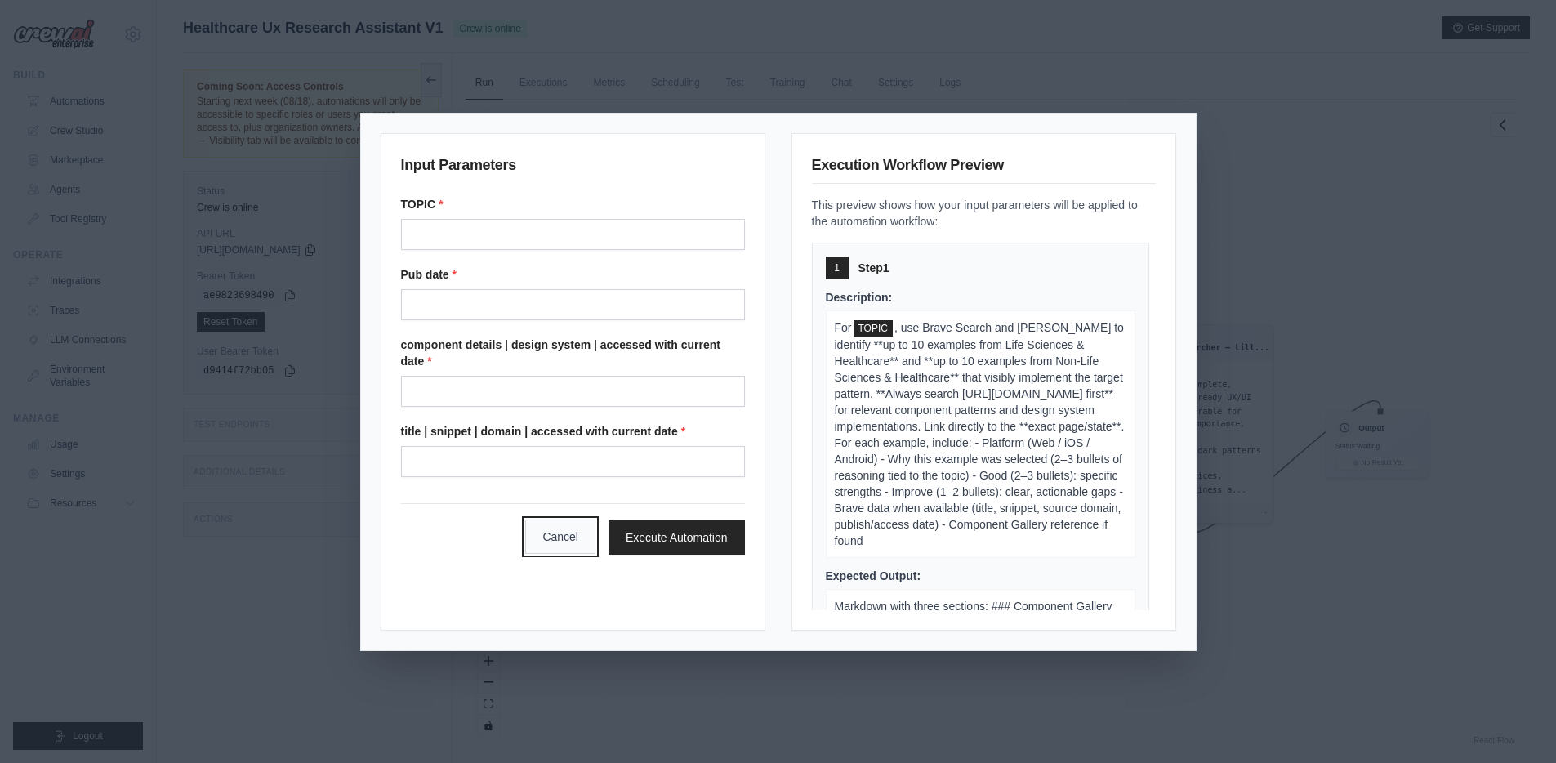
click at [550, 542] on button "Cancel" at bounding box center [560, 536] width 70 height 34
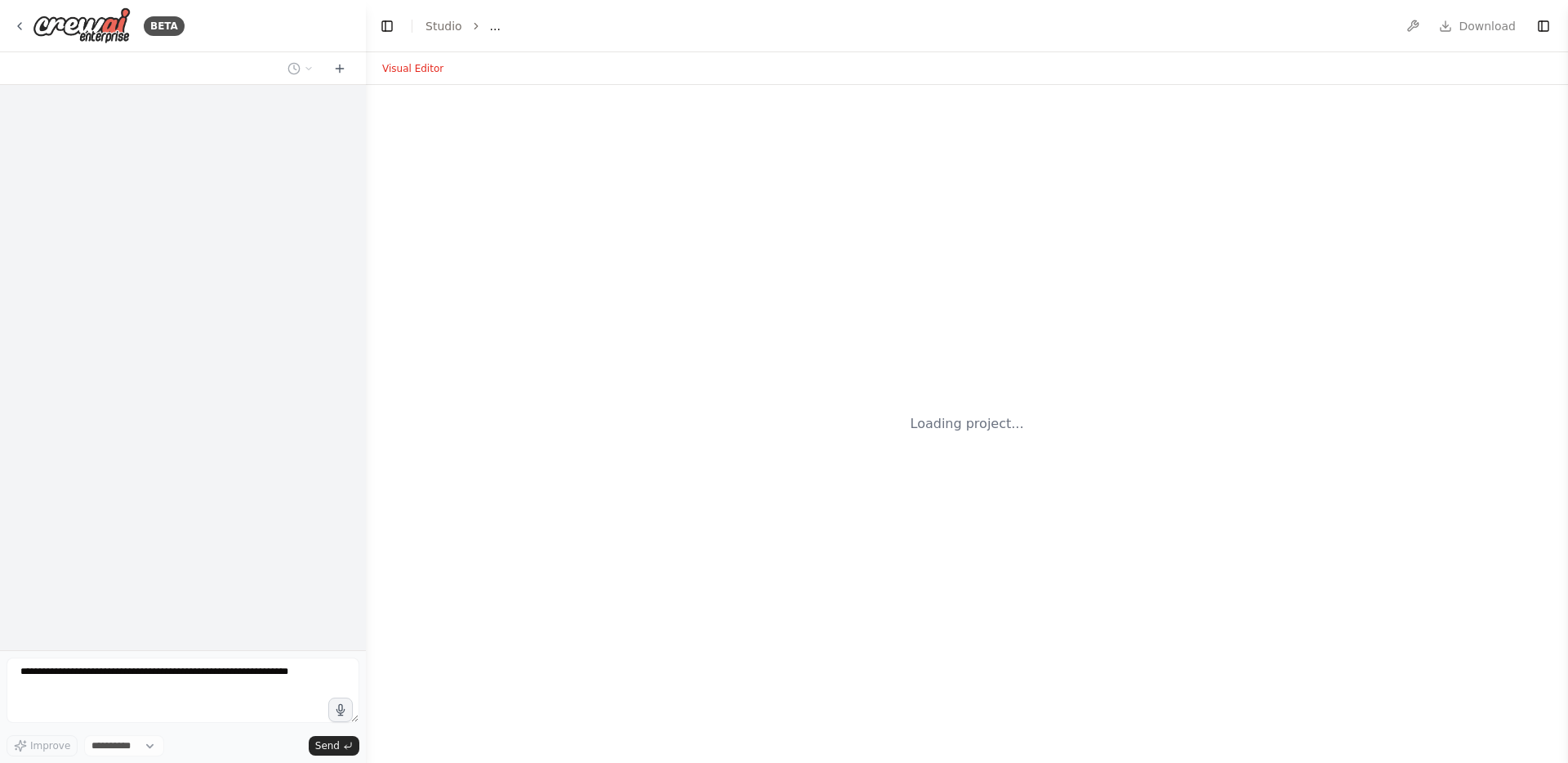
select select "****"
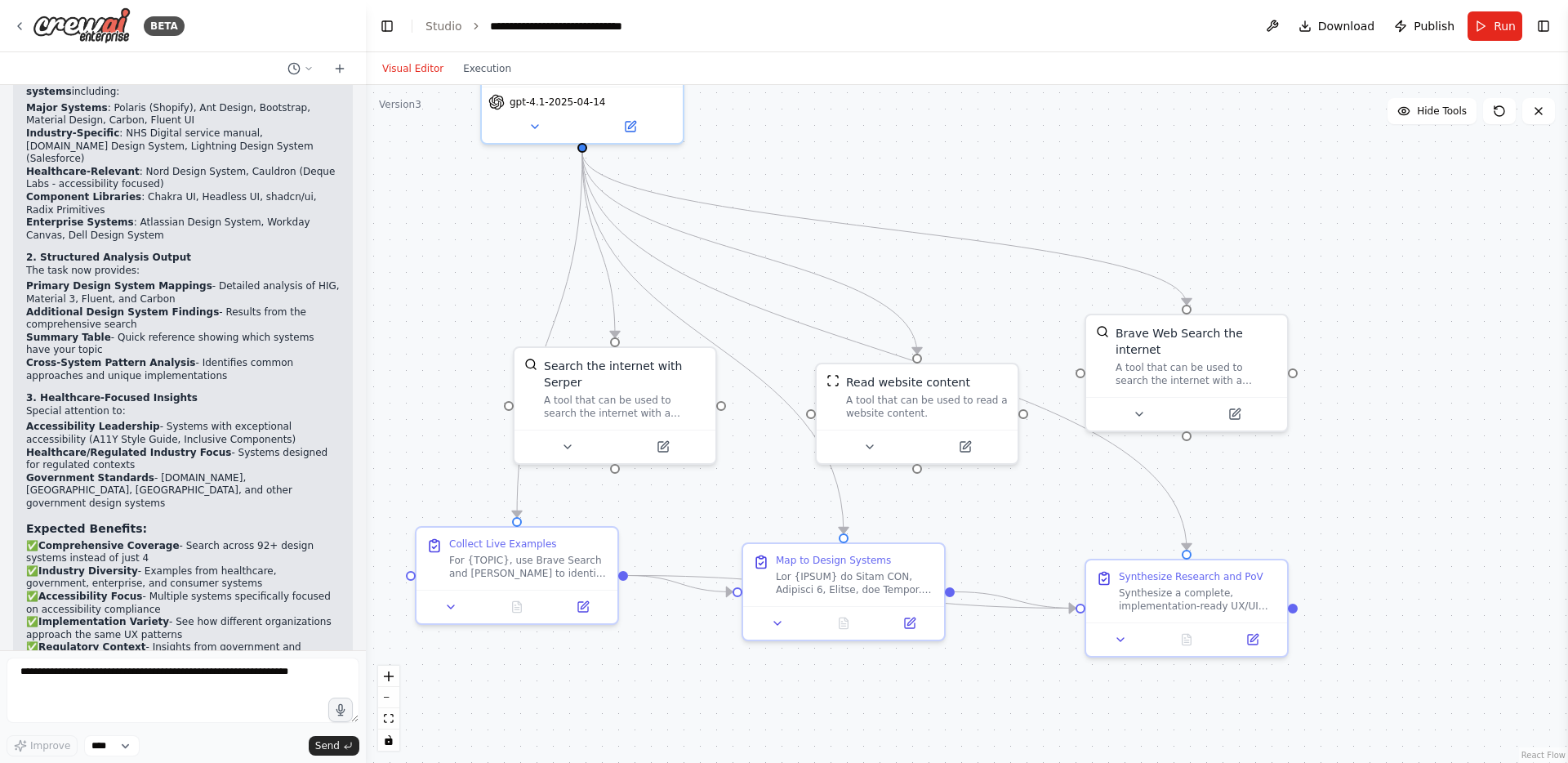
scroll to position [11132, 0]
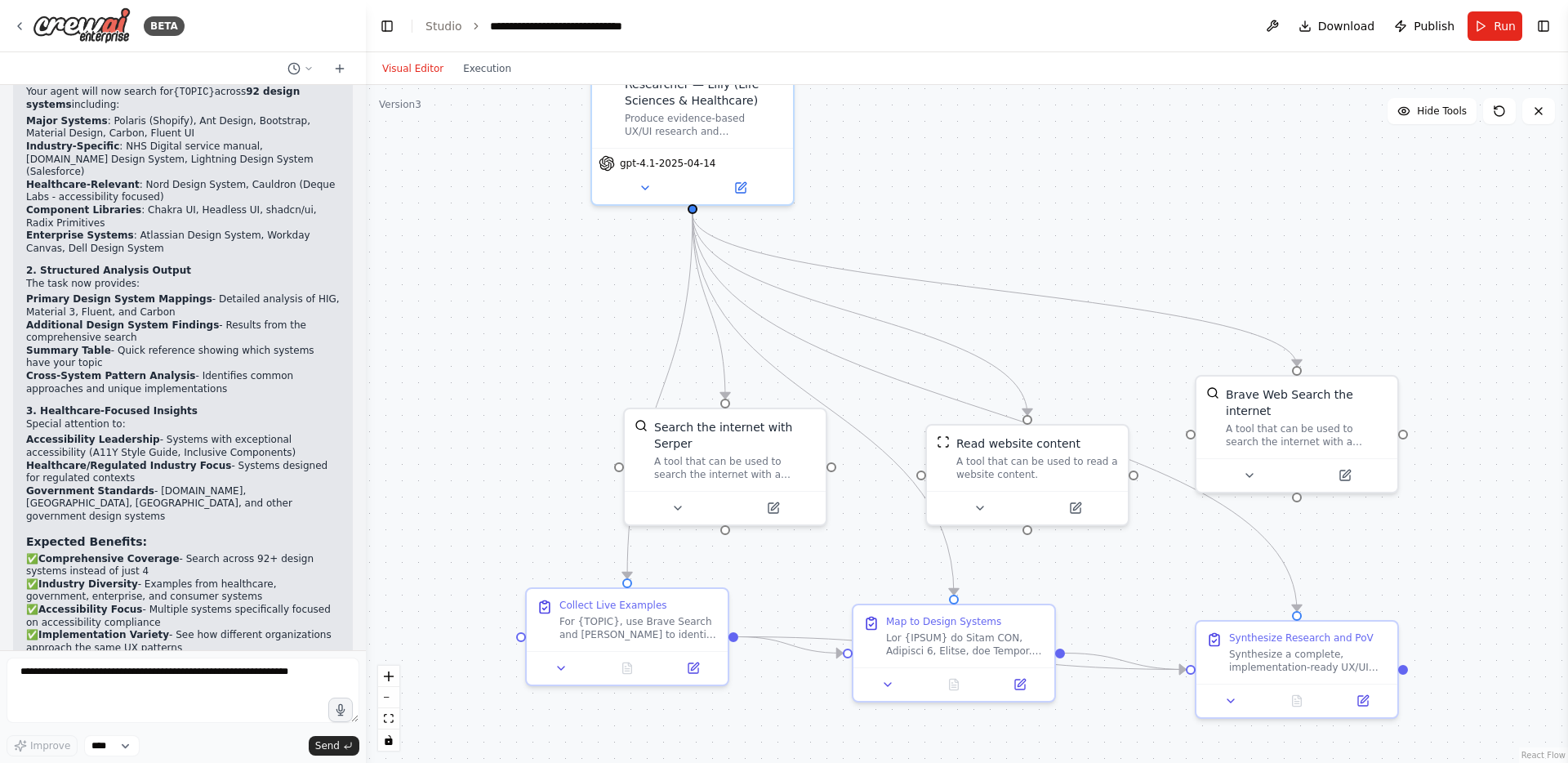
drag, startPoint x: 826, startPoint y: 174, endPoint x: 937, endPoint y: 235, distance: 126.1
click at [937, 235] on div ".deletable-edge-delete-btn { width: 20px; height: 20px; border: 0px solid #ffff…" at bounding box center [967, 424] width 1202 height 678
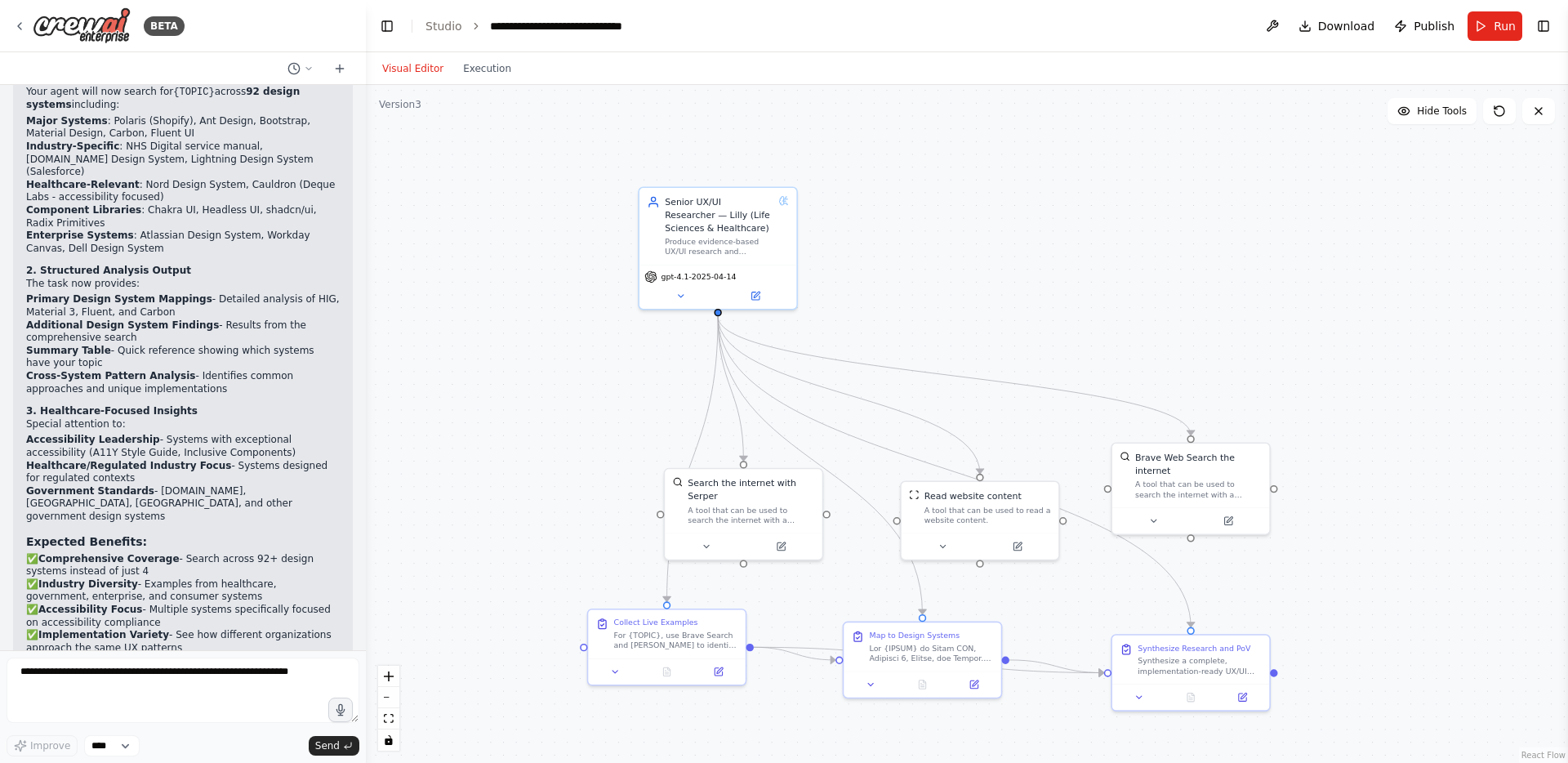
drag, startPoint x: 1026, startPoint y: 188, endPoint x: 1129, endPoint y: 180, distance: 103.1
click at [1010, 262] on div ".deletable-edge-delete-btn { width: 20px; height: 20px; border: 0px solid #ffff…" at bounding box center [967, 424] width 1202 height 678
click at [1500, 24] on span "Run" at bounding box center [1504, 26] width 22 height 16
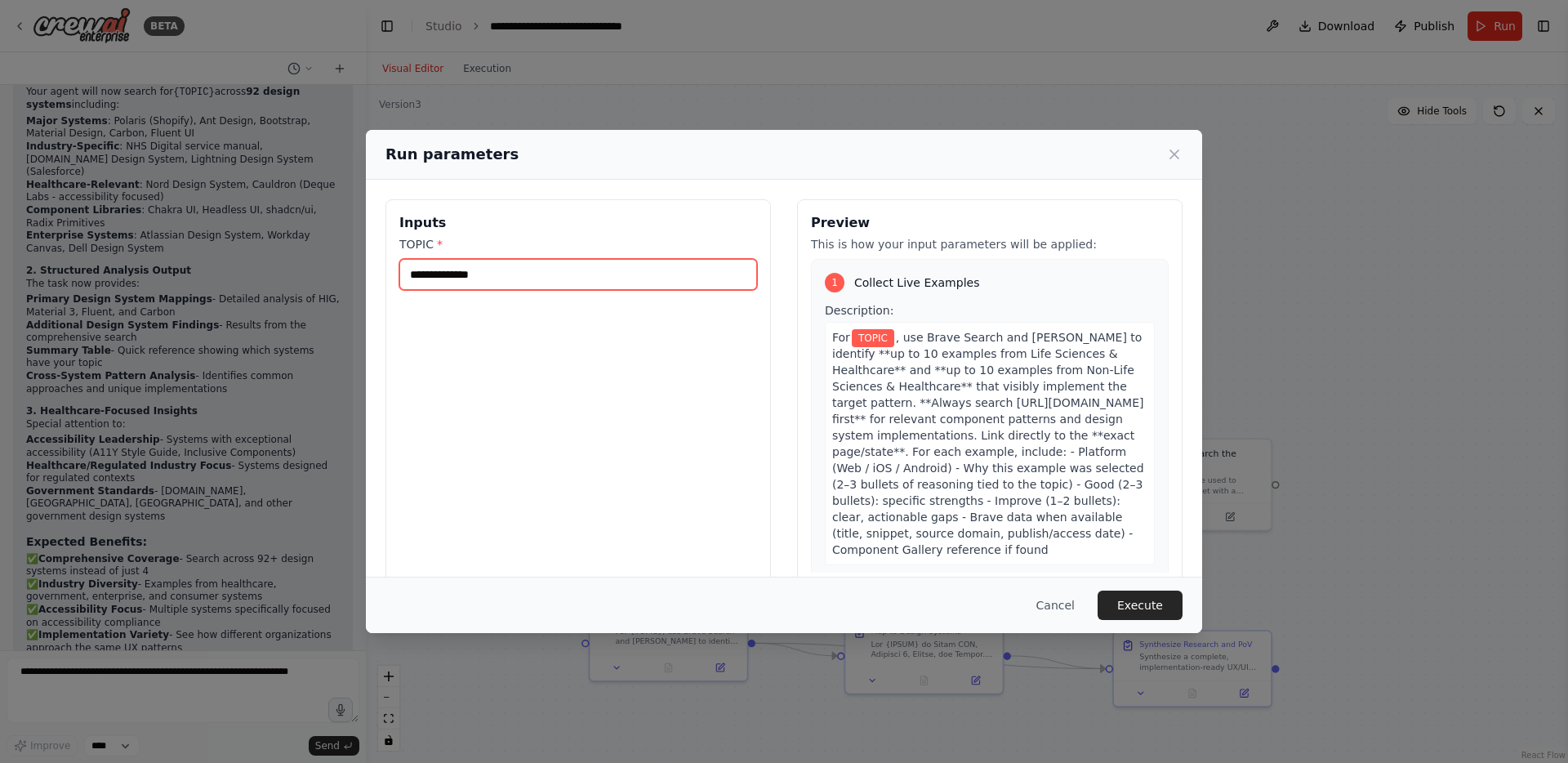
click at [595, 270] on input "TOPIC *" at bounding box center [578, 274] width 358 height 31
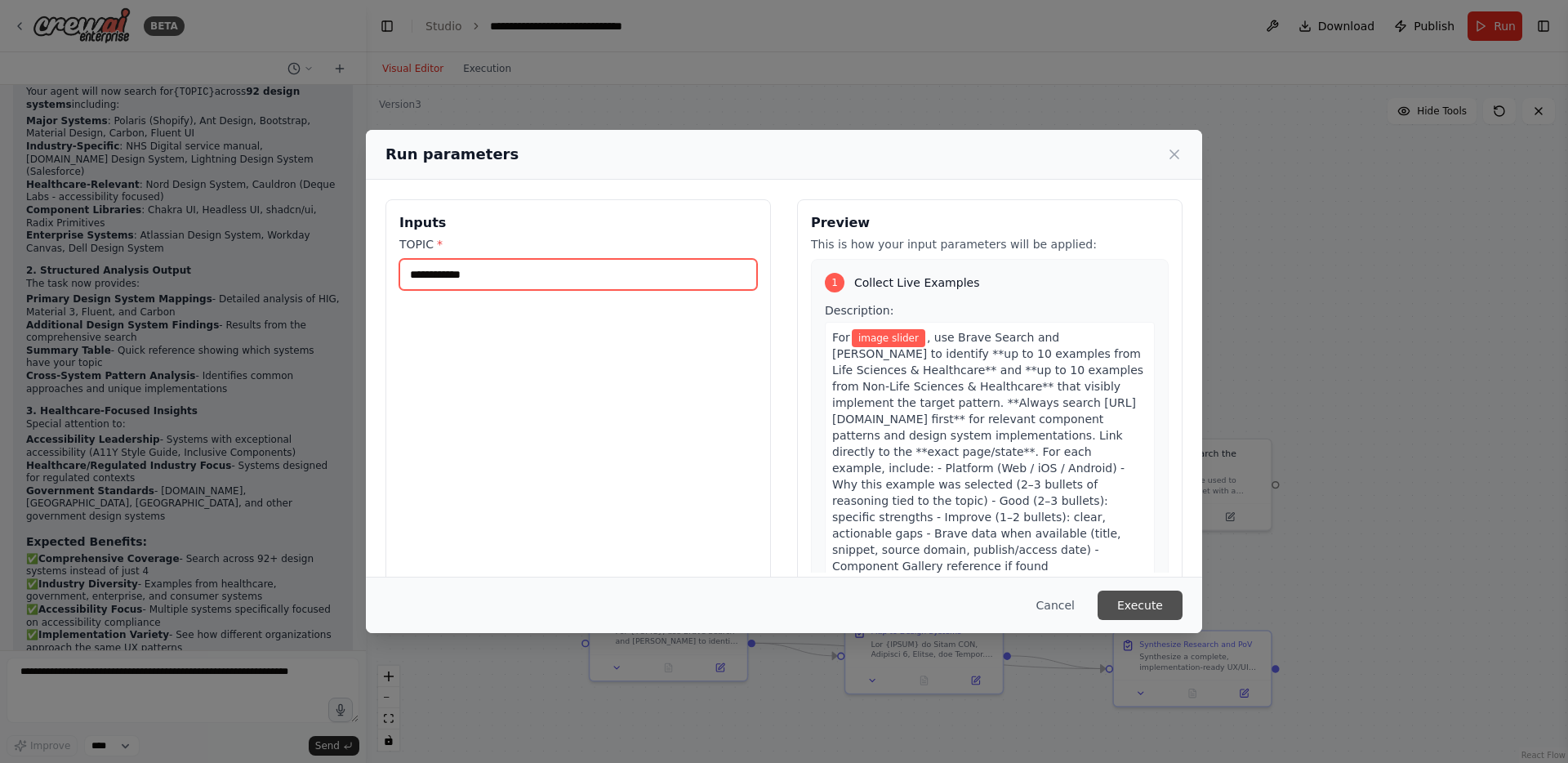
type input "**********"
click at [1146, 599] on button "Execute" at bounding box center [1139, 604] width 85 height 29
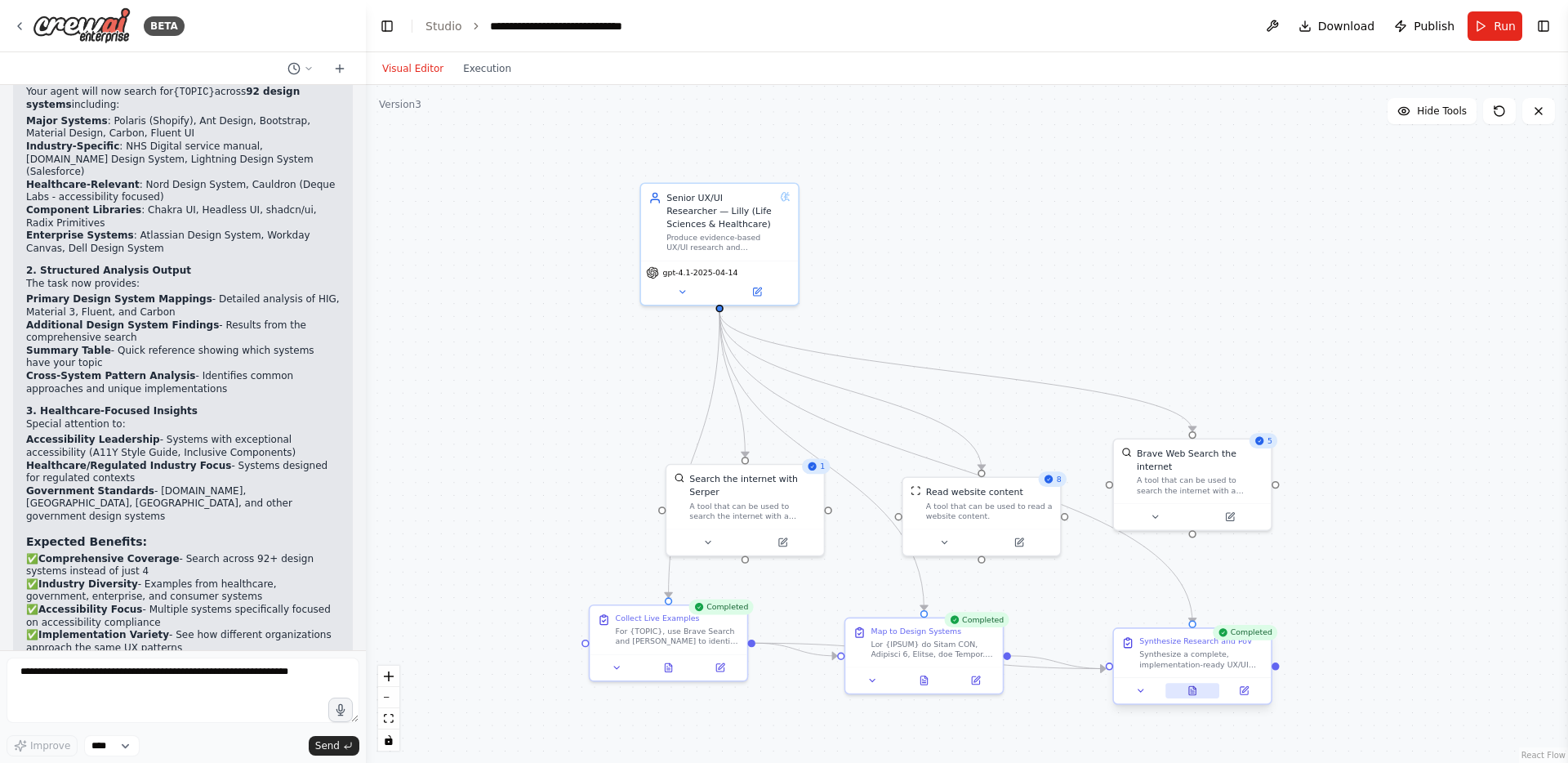
click at [1201, 691] on button at bounding box center [1192, 691] width 54 height 16
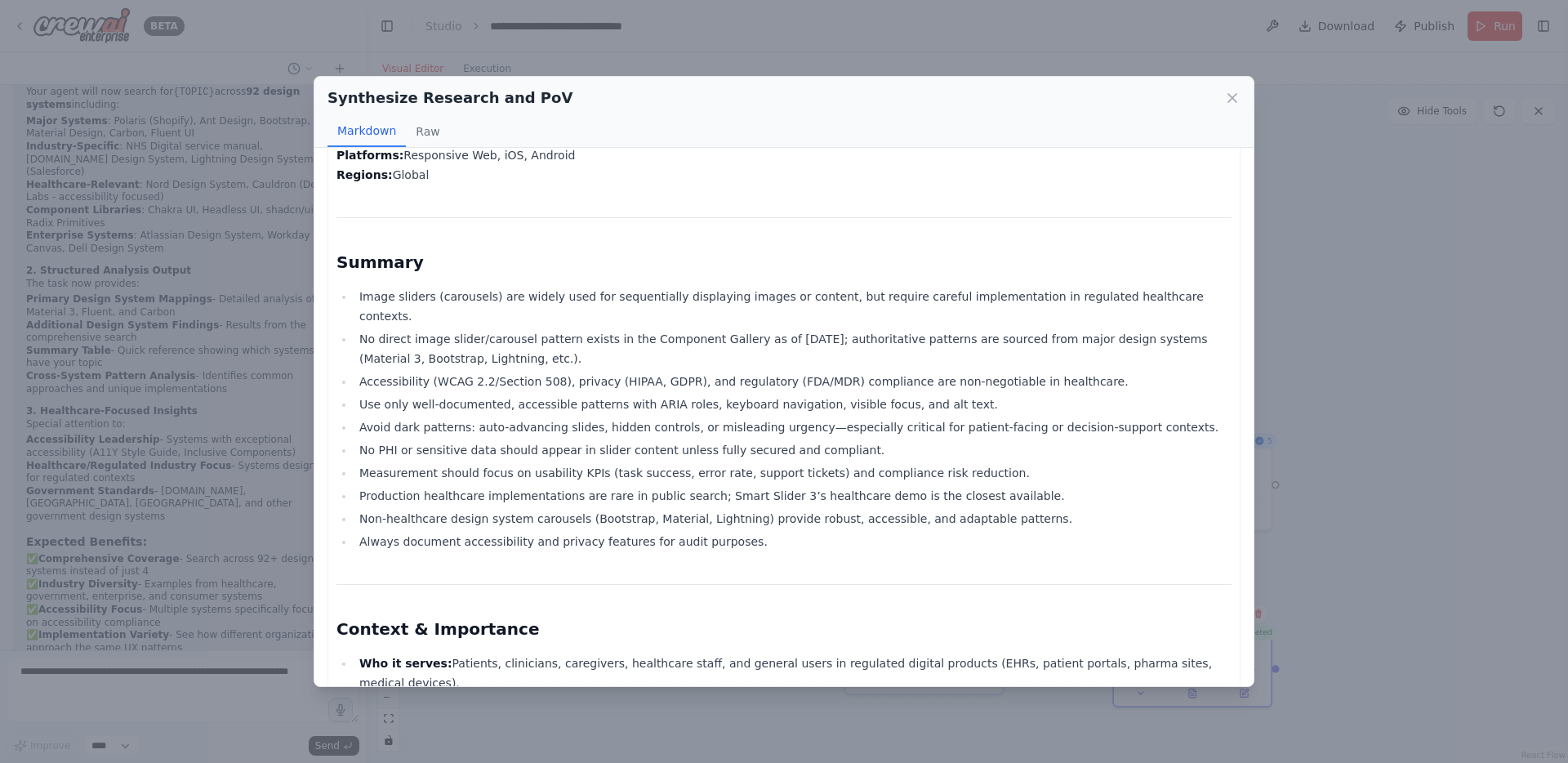
scroll to position [0, 0]
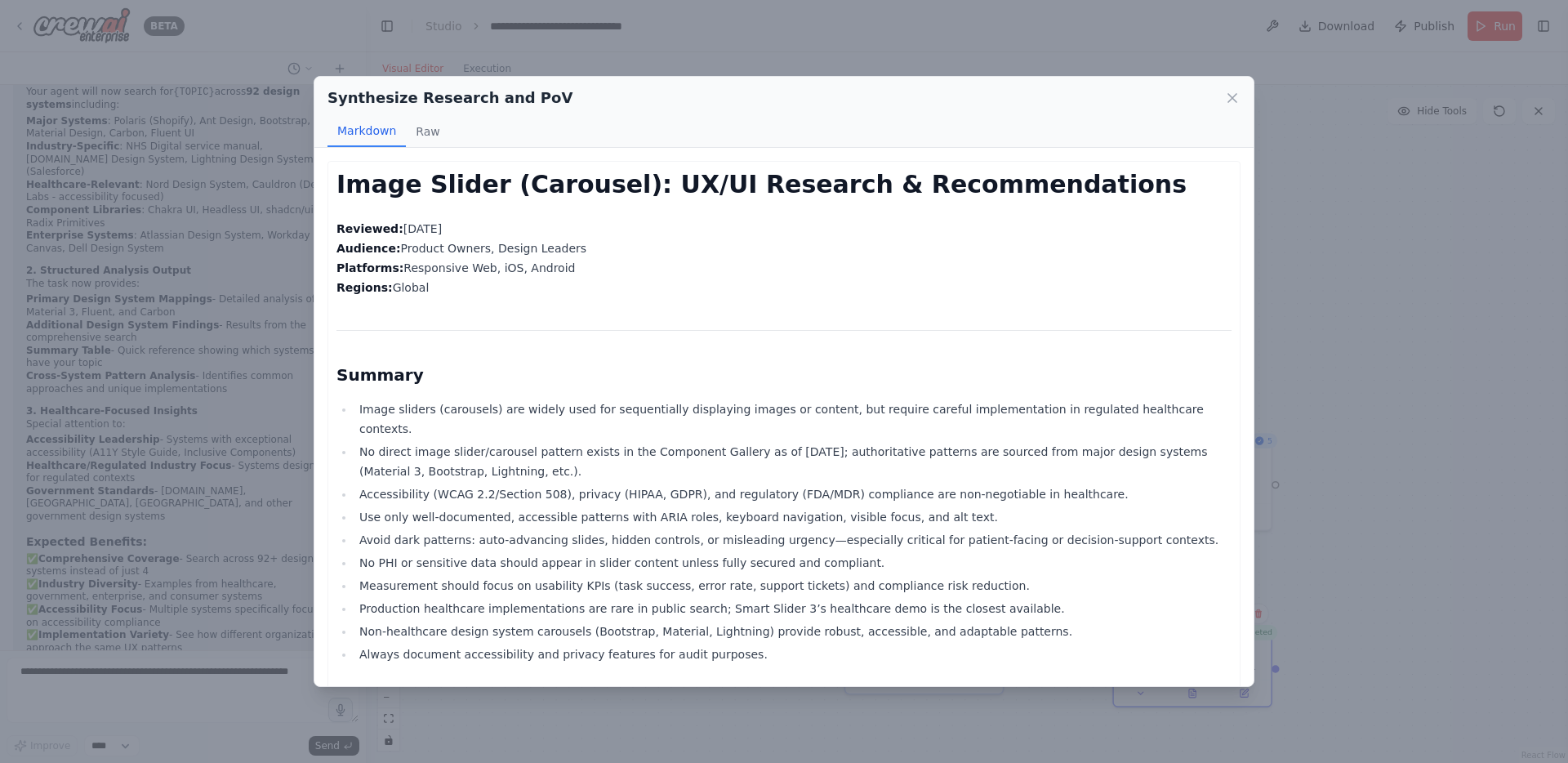
click at [548, 185] on h1 "Image Slider (Carousel): UX/UI Research & Recommendations" at bounding box center [783, 184] width 895 height 29
copy h1 "Carousel"
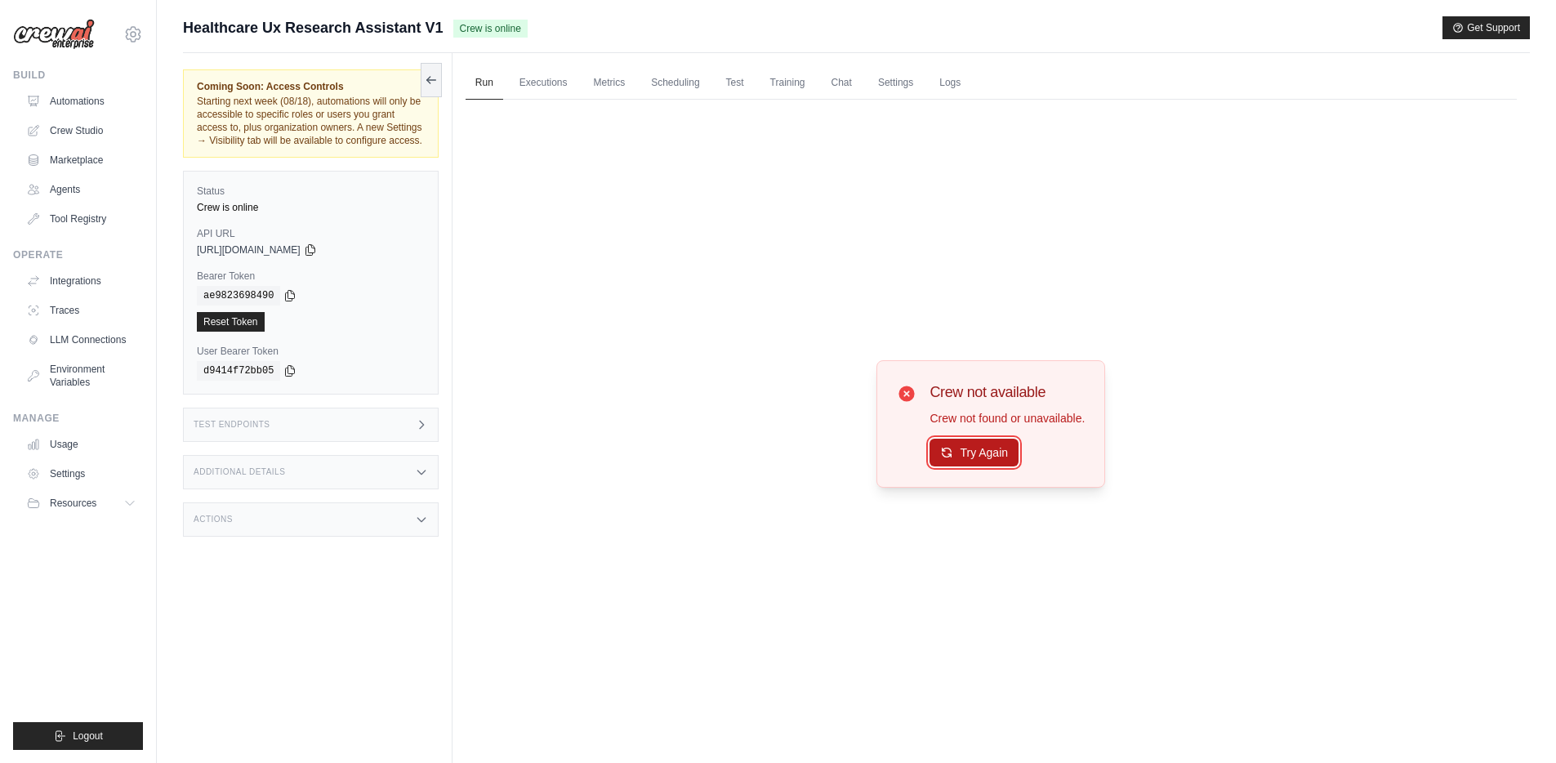
click at [998, 451] on button "Try Again" at bounding box center [973, 452] width 89 height 28
click at [542, 85] on link "Executions" at bounding box center [544, 83] width 68 height 34
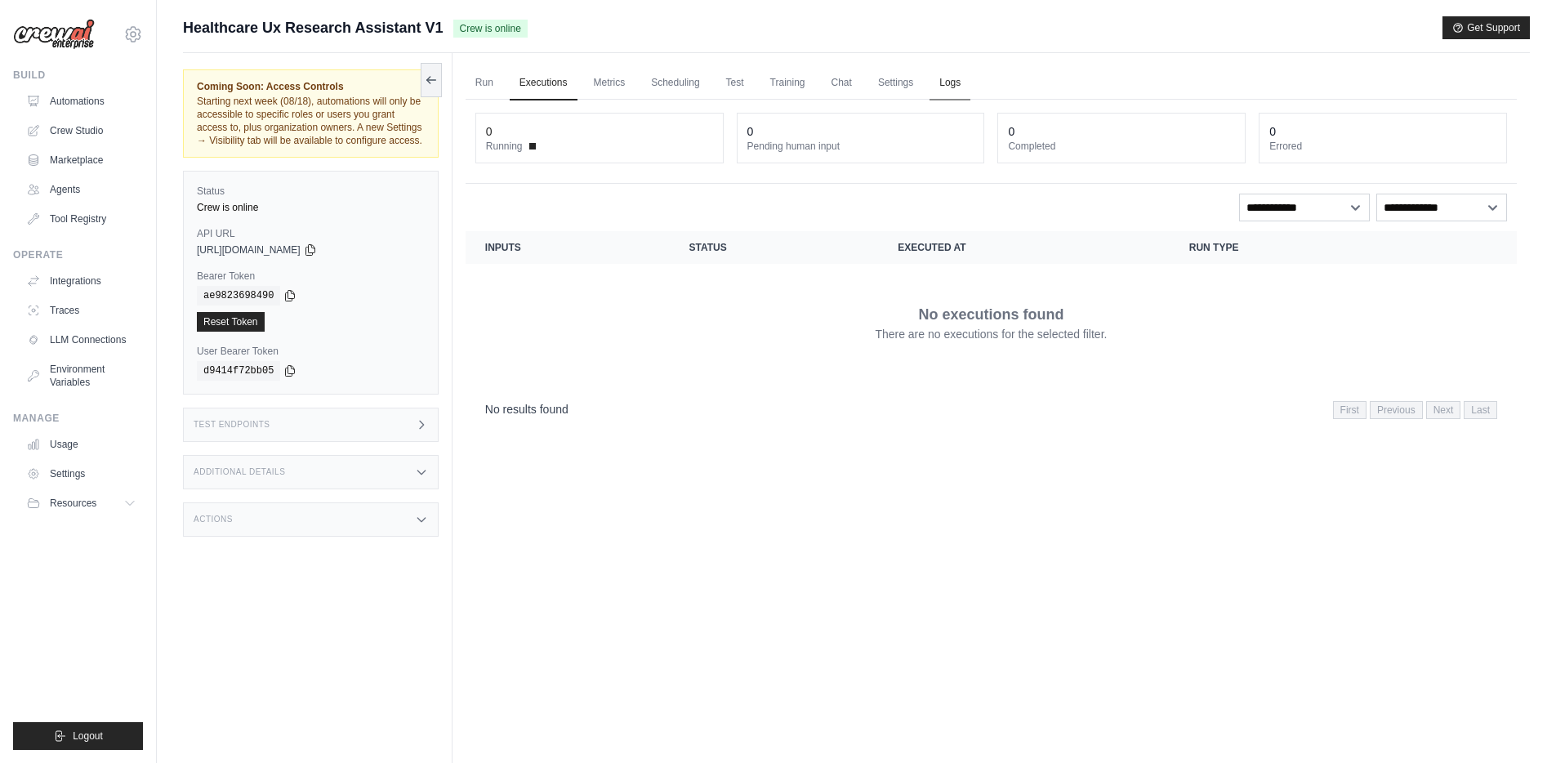
click at [970, 82] on link "Logs" at bounding box center [949, 83] width 41 height 34
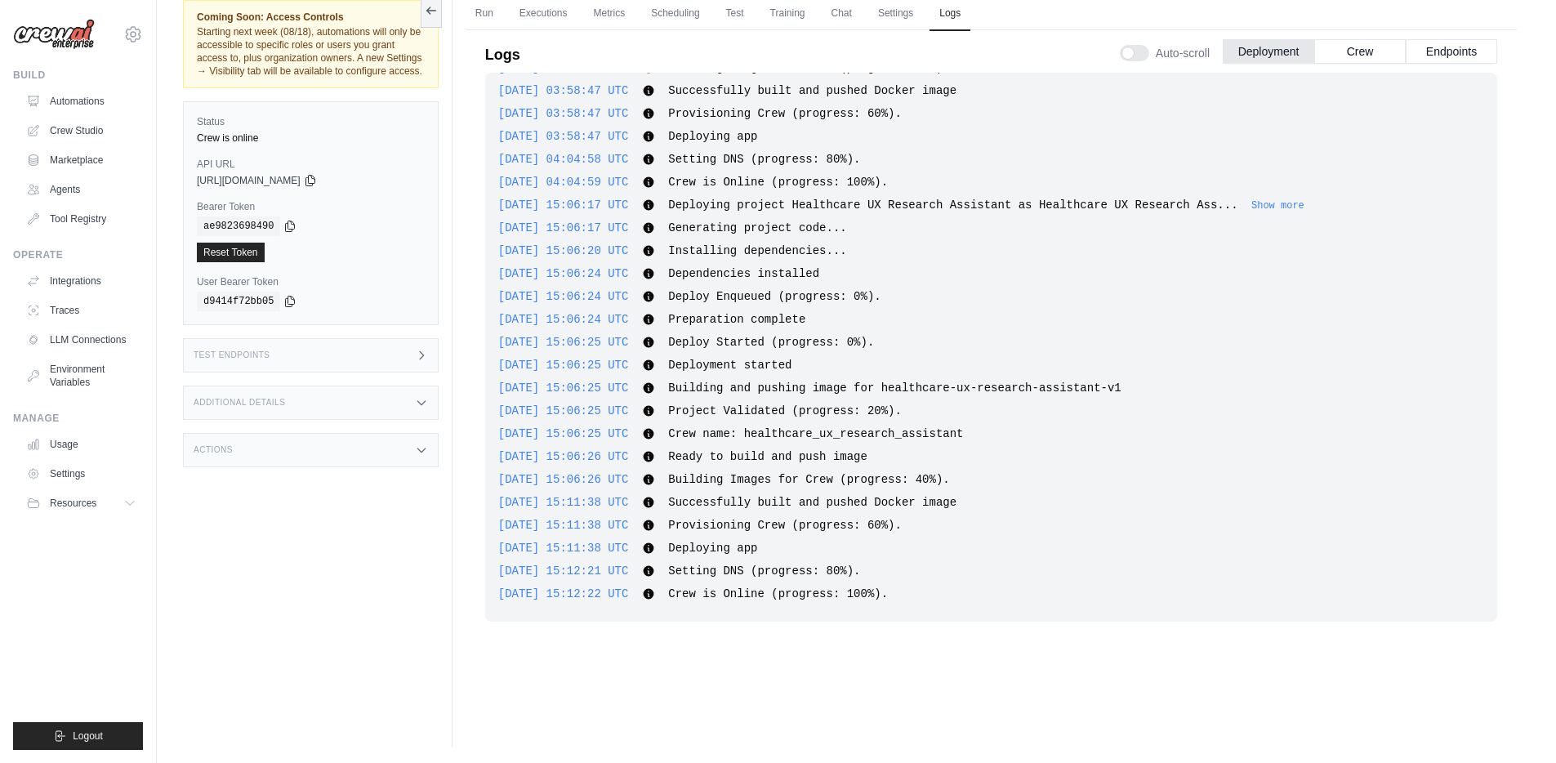
scroll to position [28, 0]
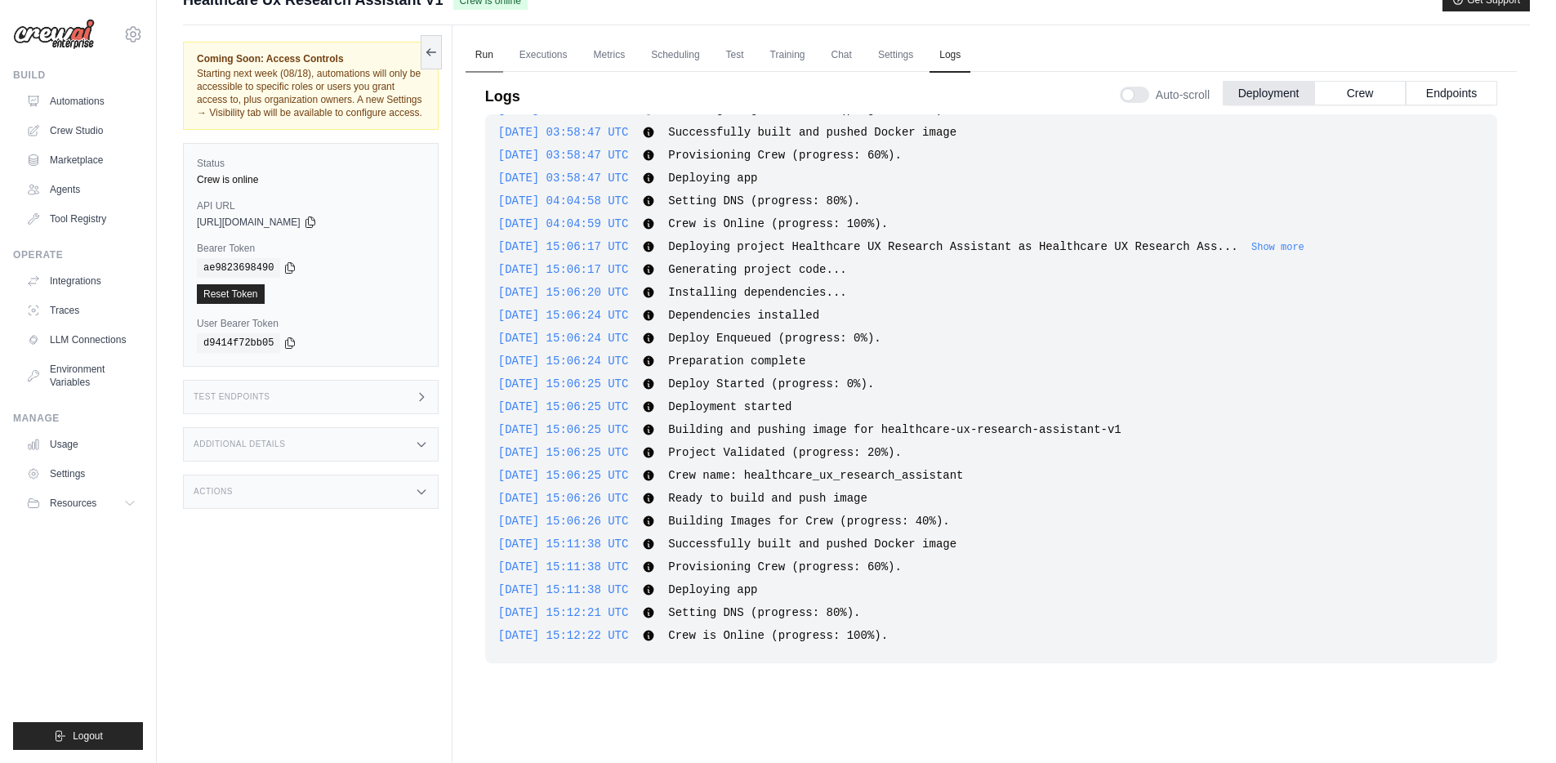
click at [484, 55] on link "Run" at bounding box center [484, 55] width 38 height 34
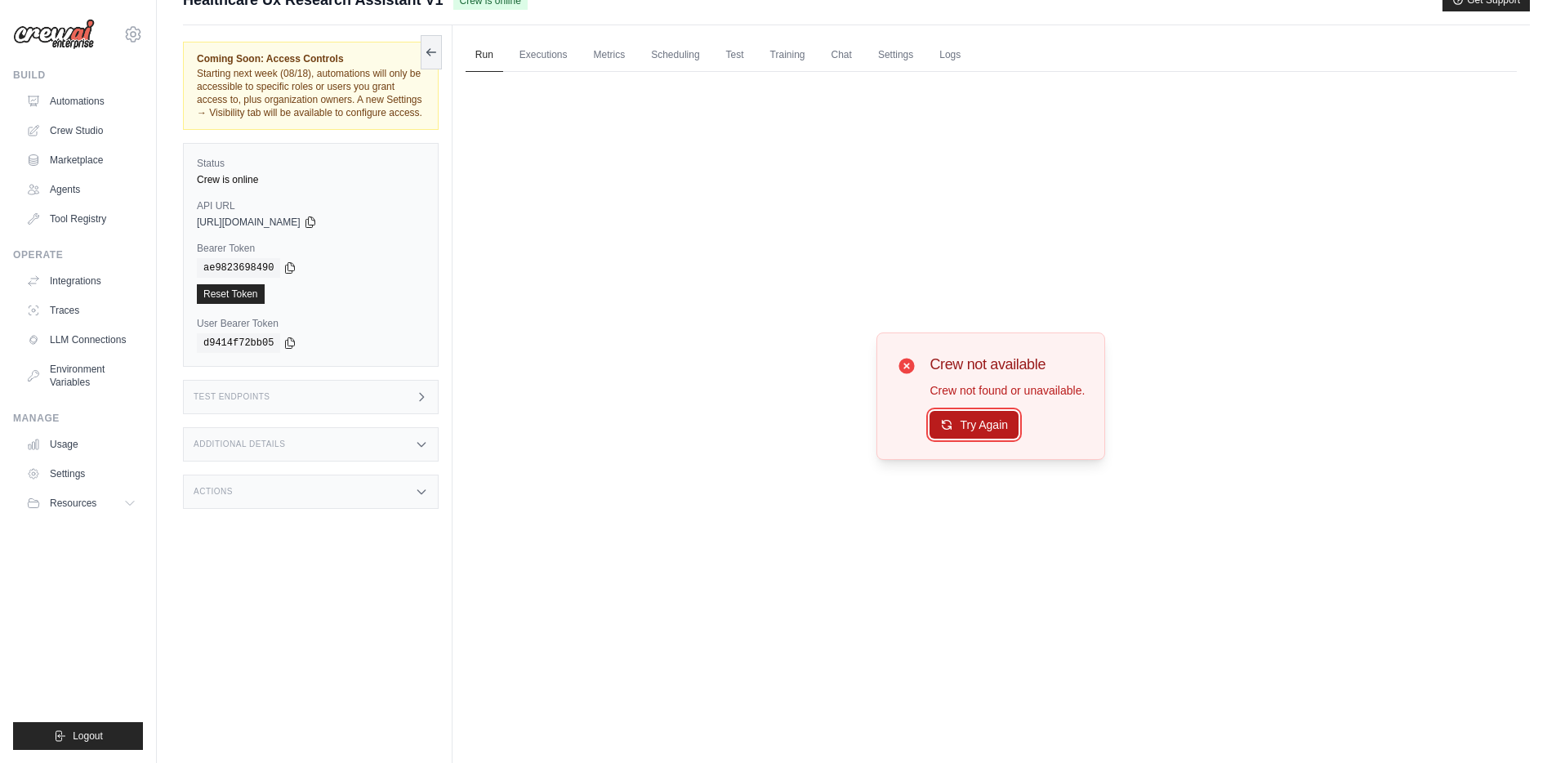
click at [981, 431] on button "Try Again" at bounding box center [973, 425] width 89 height 28
click at [554, 51] on link "Executions" at bounding box center [544, 55] width 68 height 34
